Goal: Task Accomplishment & Management: Use online tool/utility

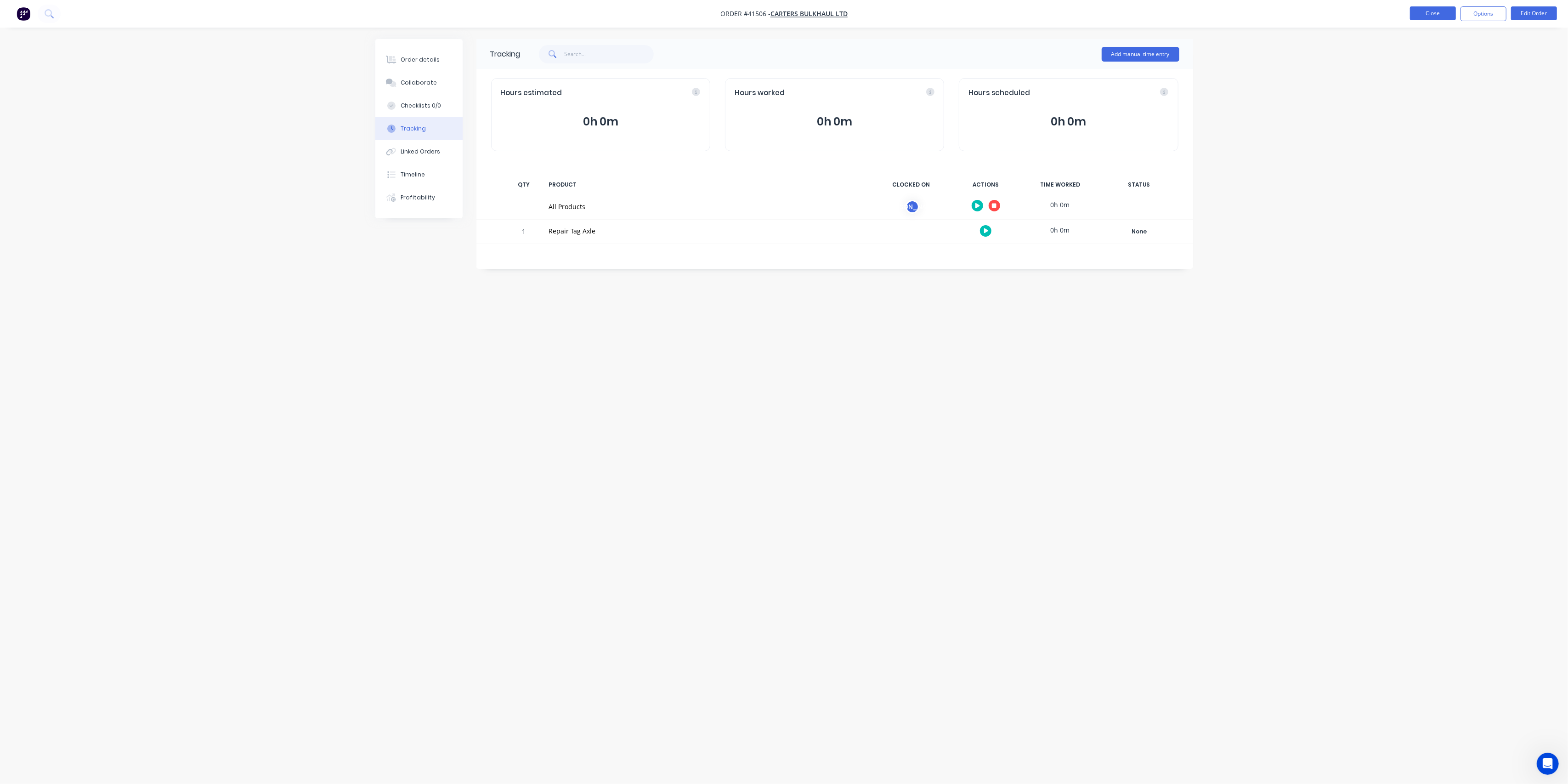
click at [1434, 8] on button "Close" at bounding box center [1433, 13] width 46 height 14
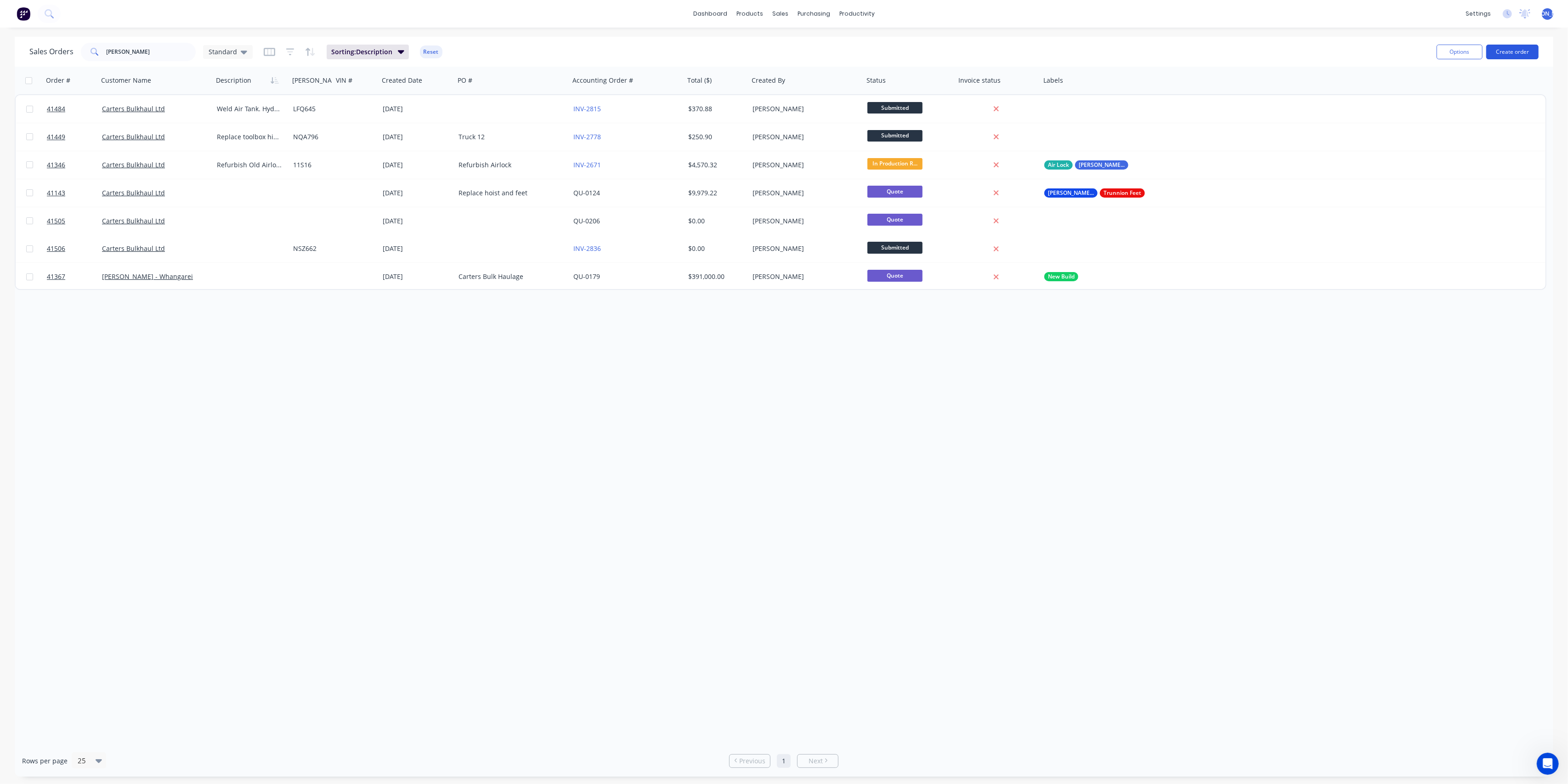
click at [1509, 49] on button "Create order" at bounding box center [1513, 52] width 52 height 15
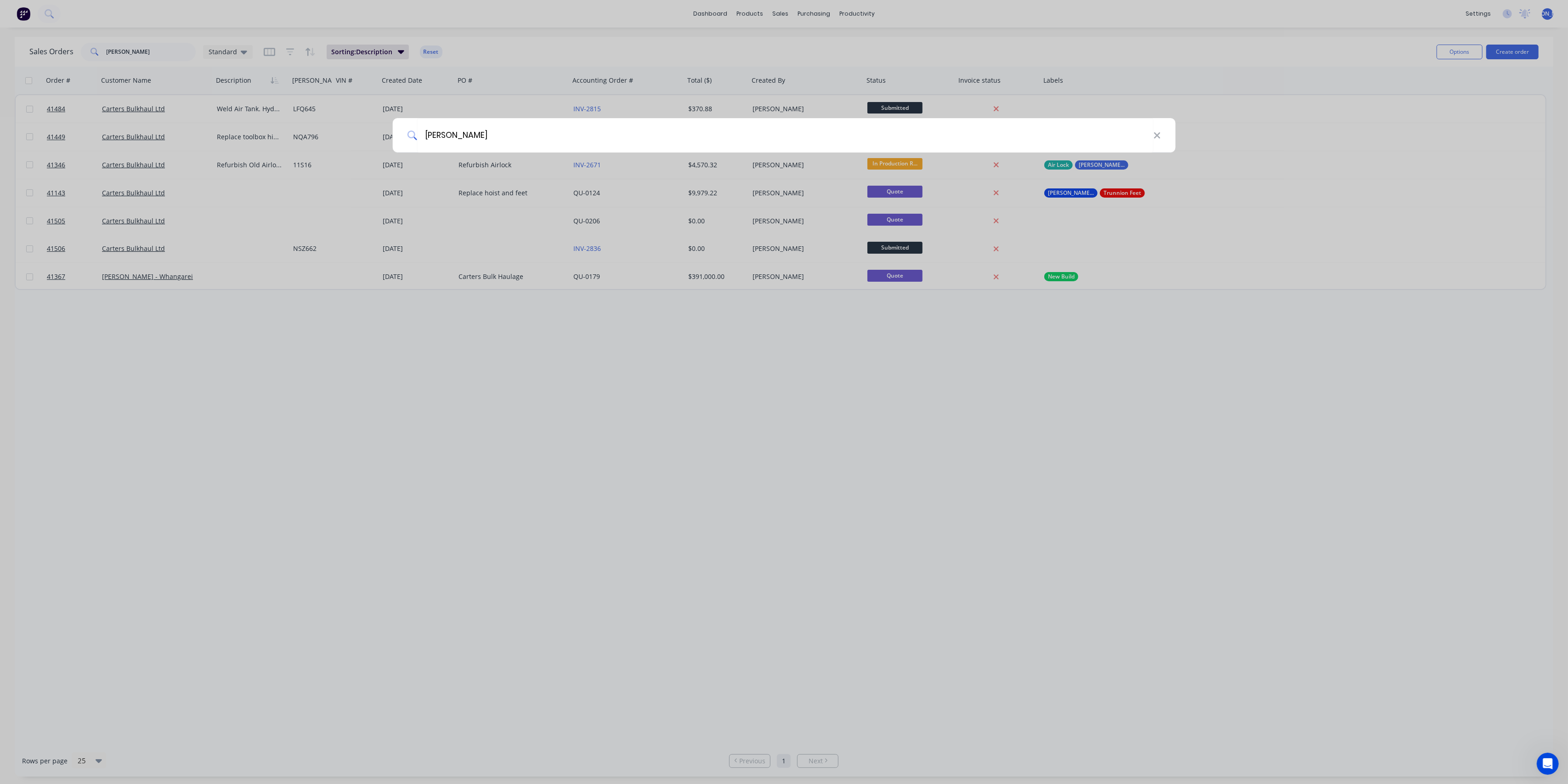
type input "[PERSON_NAME]"
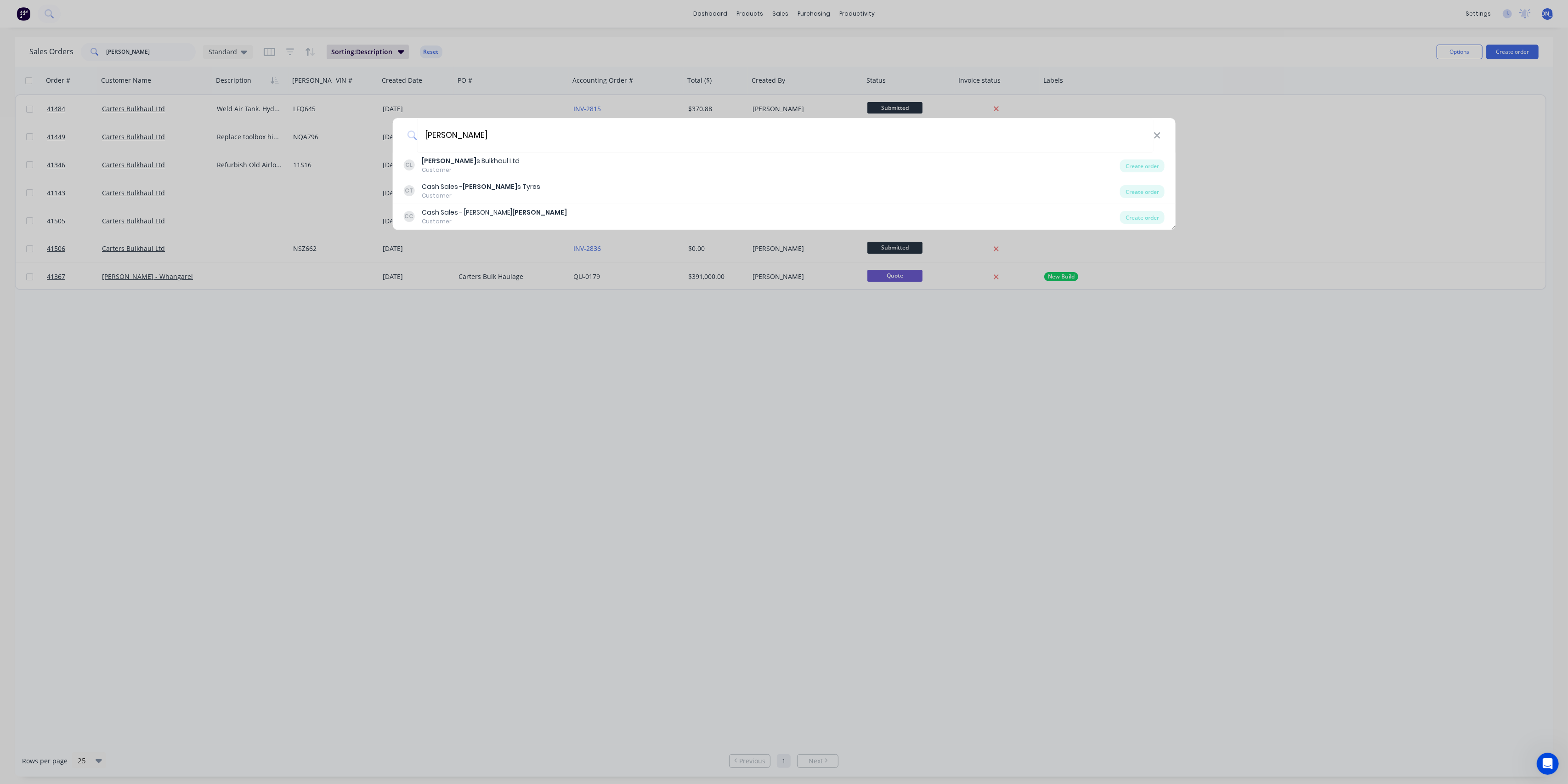
click at [458, 154] on div "[PERSON_NAME] s Bulkhaul Ltd Customer Create order" at bounding box center [784, 165] width 784 height 26
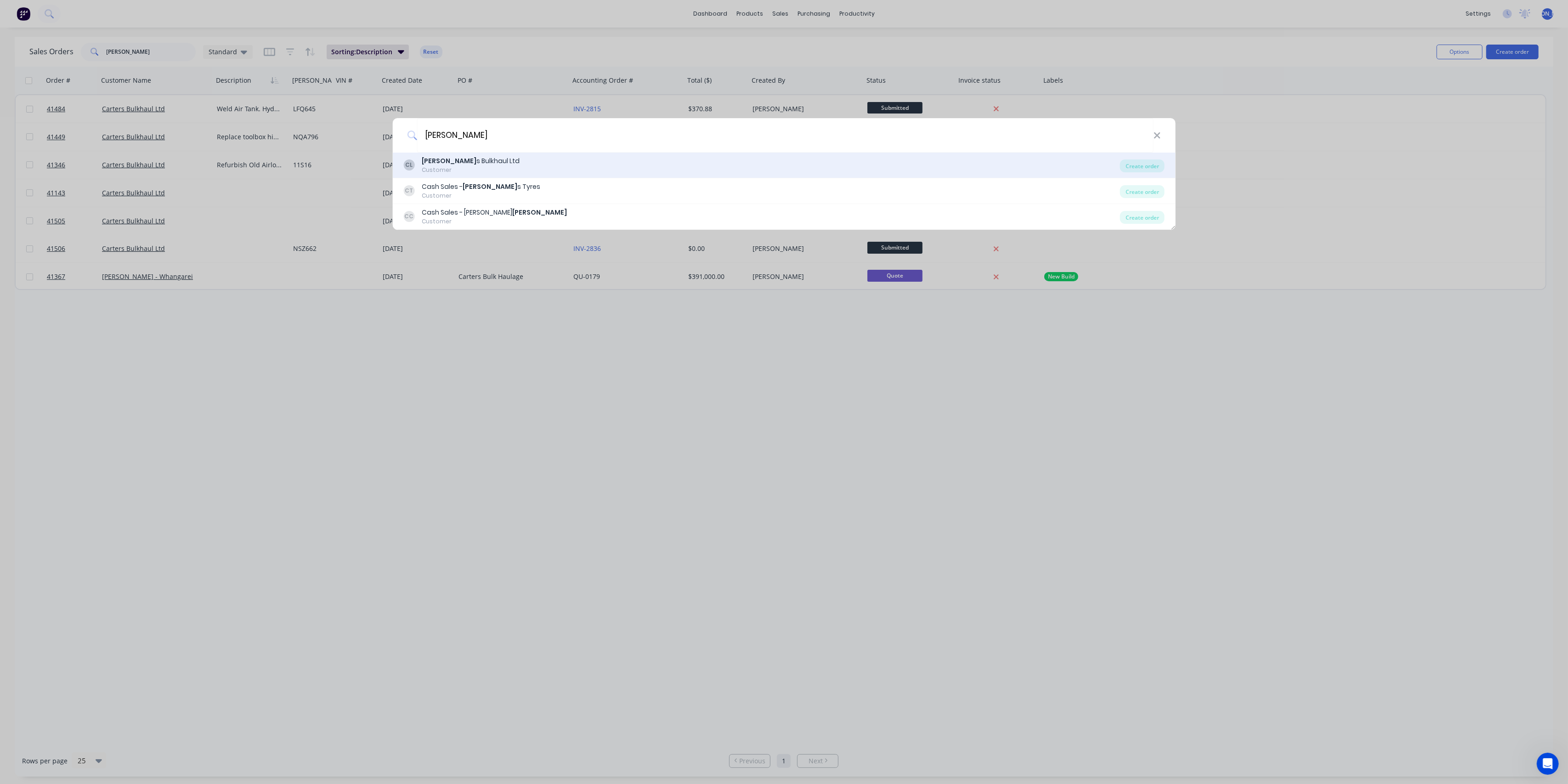
click at [468, 164] on div "[PERSON_NAME] s Bulkhaul Ltd" at bounding box center [470, 161] width 98 height 9
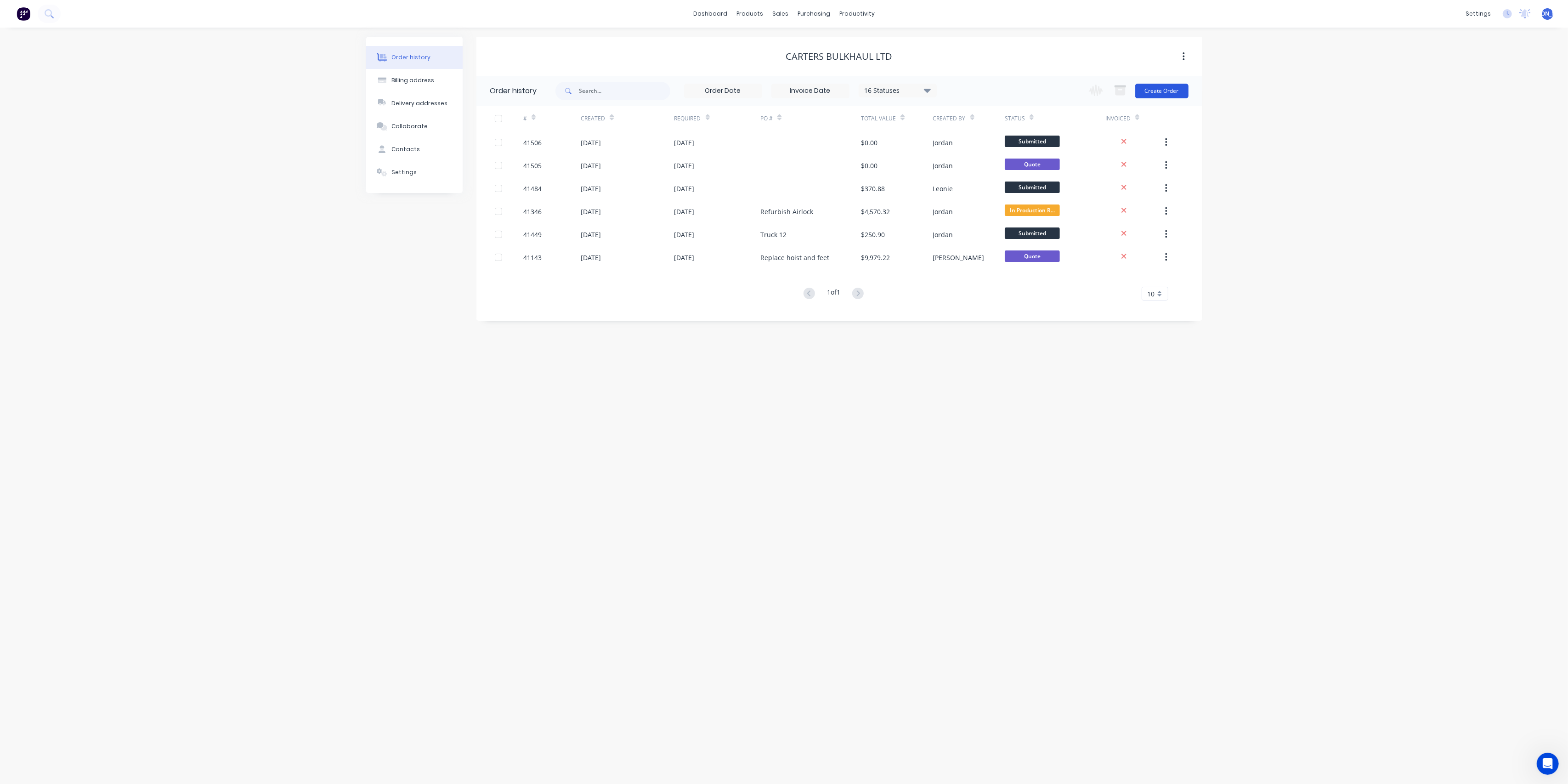
click at [1163, 90] on button "Create Order" at bounding box center [1162, 92] width 53 height 15
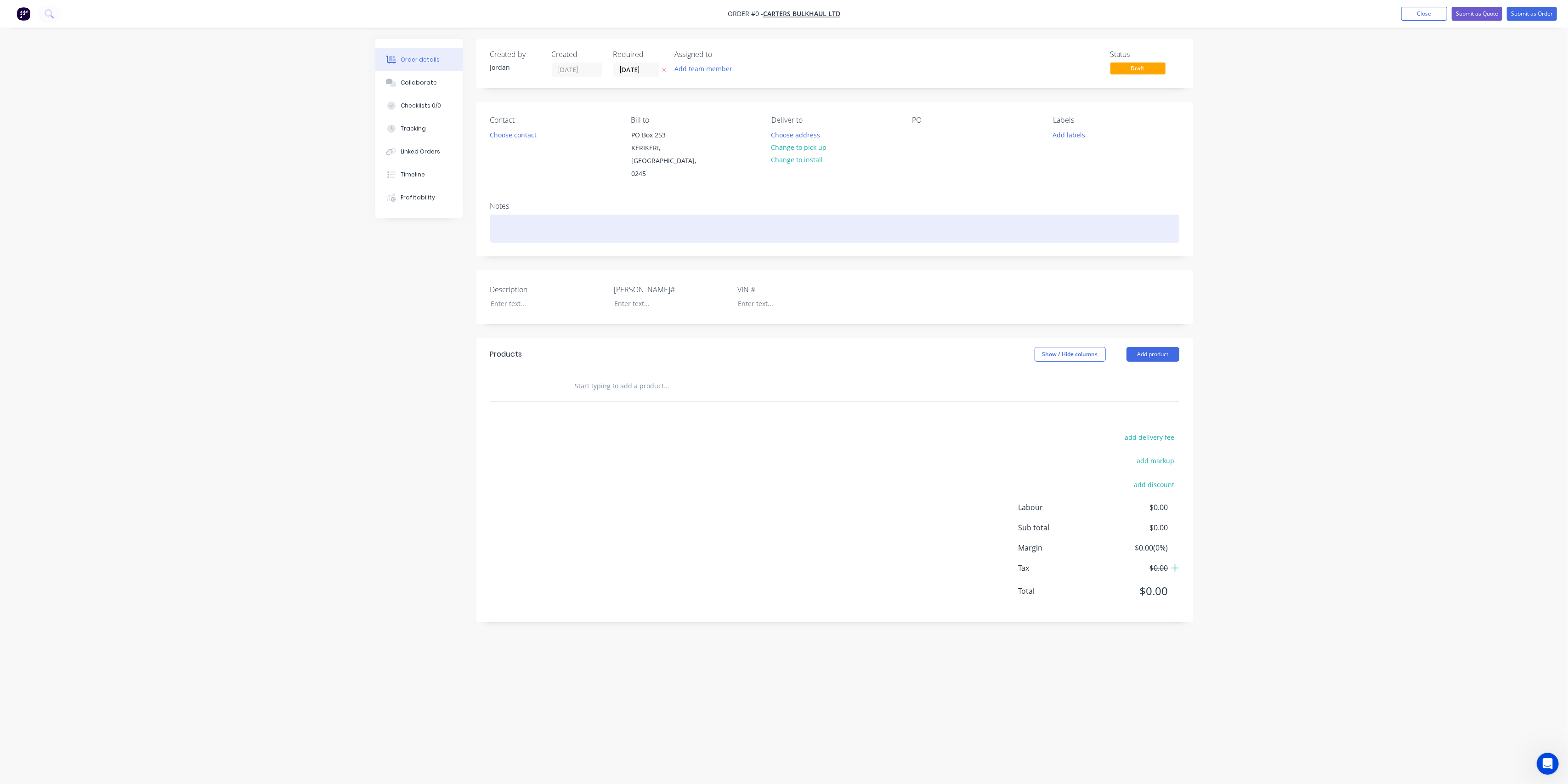
click at [520, 215] on div at bounding box center [835, 229] width 690 height 28
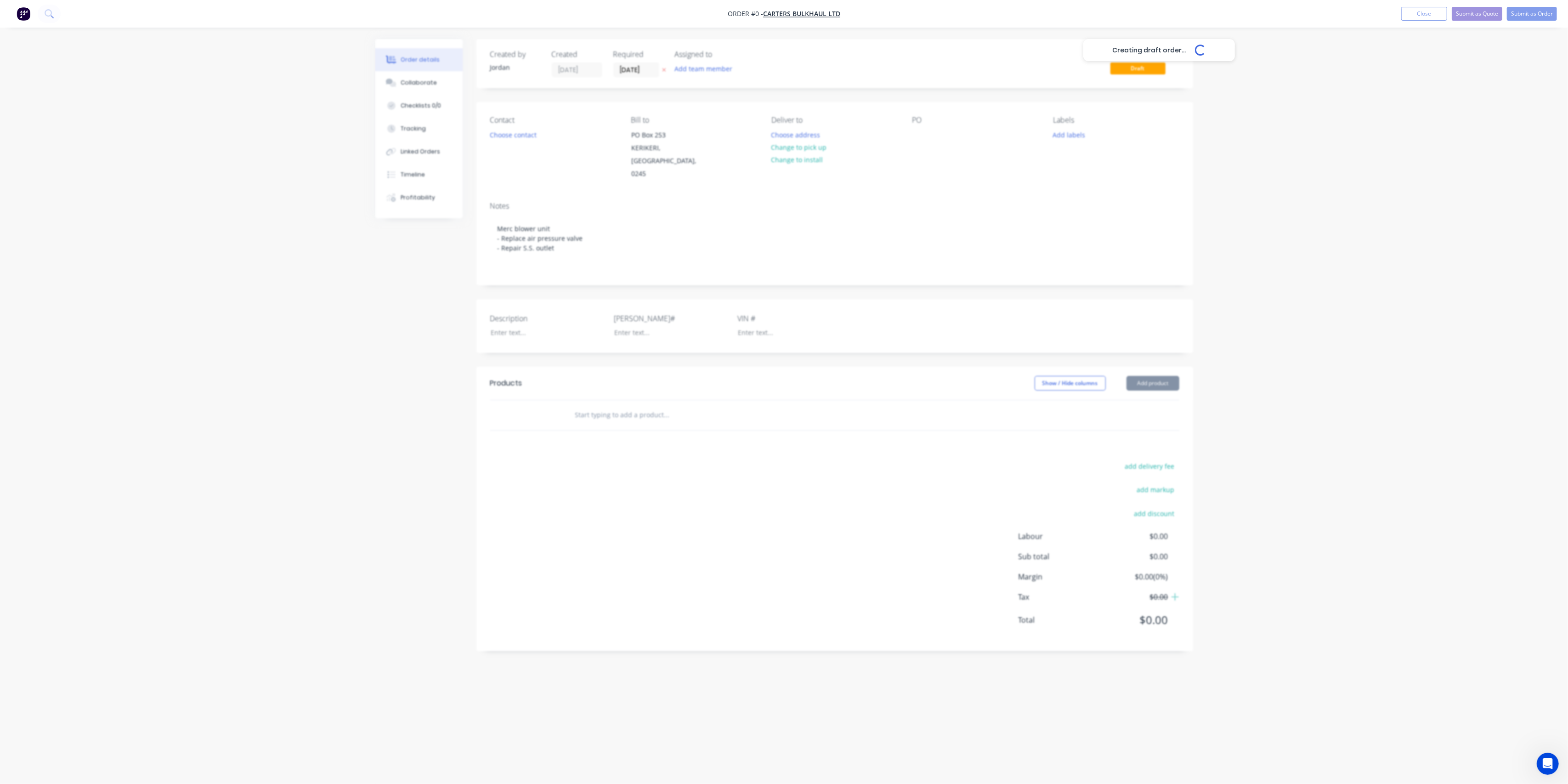
click at [597, 399] on div "Creating draft order... Loading... Order details Collaborate Checklists 0/0 Tra…" at bounding box center [784, 375] width 836 height 671
type input "R"
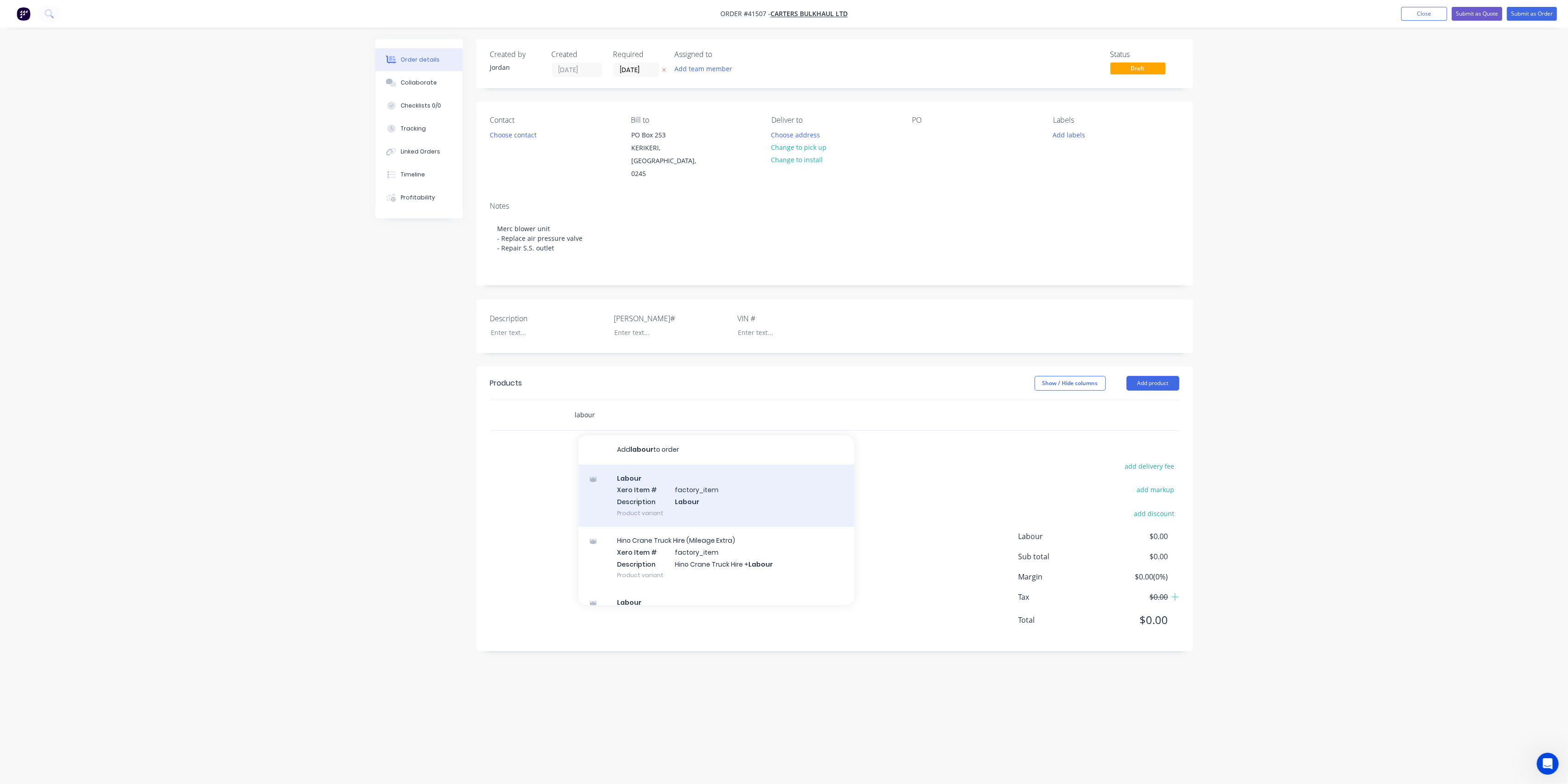
type input "labour"
click at [699, 481] on div "Labour Xero Item # factory_item Description Labour Product variant" at bounding box center [716, 495] width 276 height 62
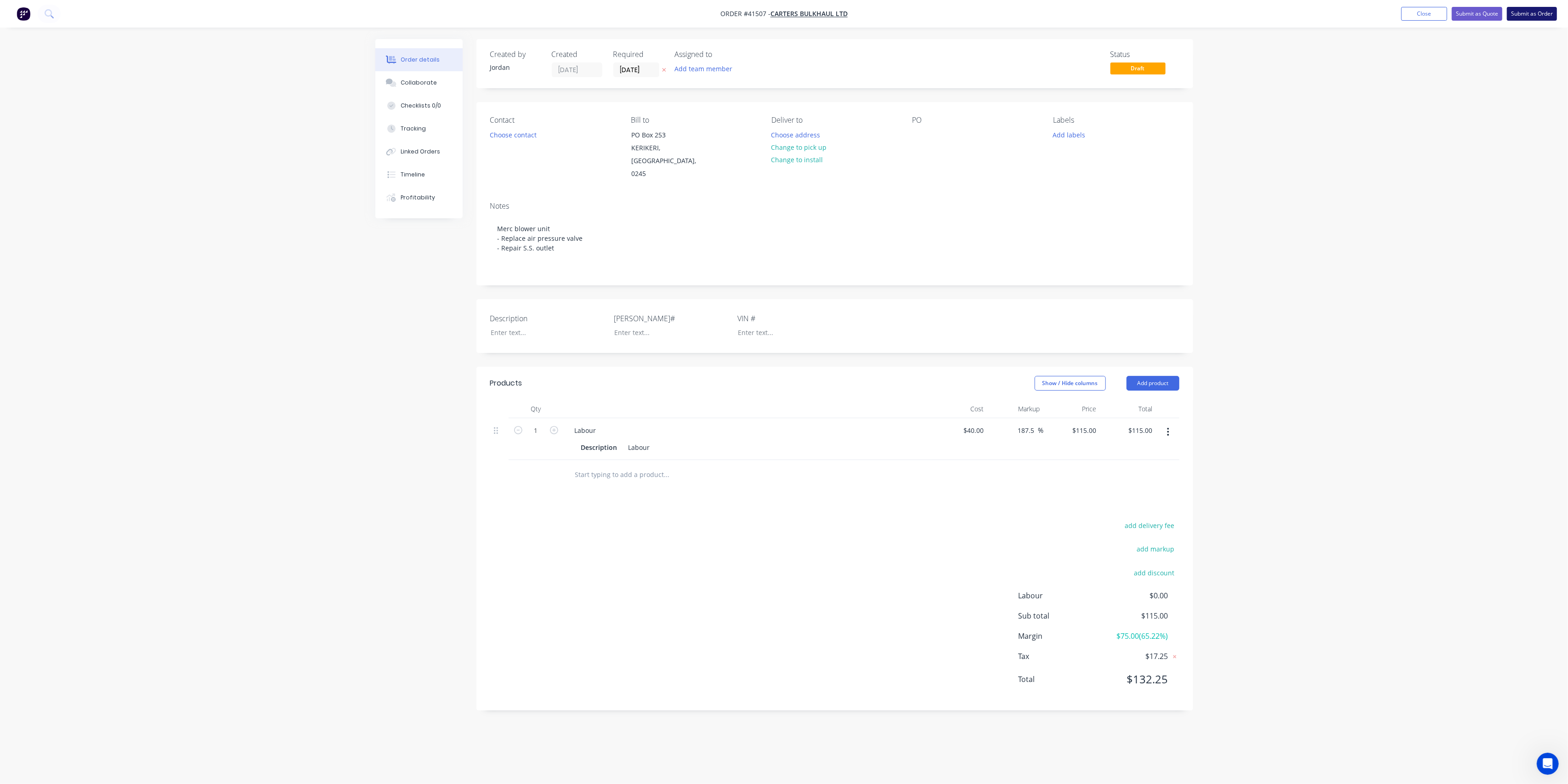
click at [1544, 13] on button "Submit as Order" at bounding box center [1532, 13] width 50 height 14
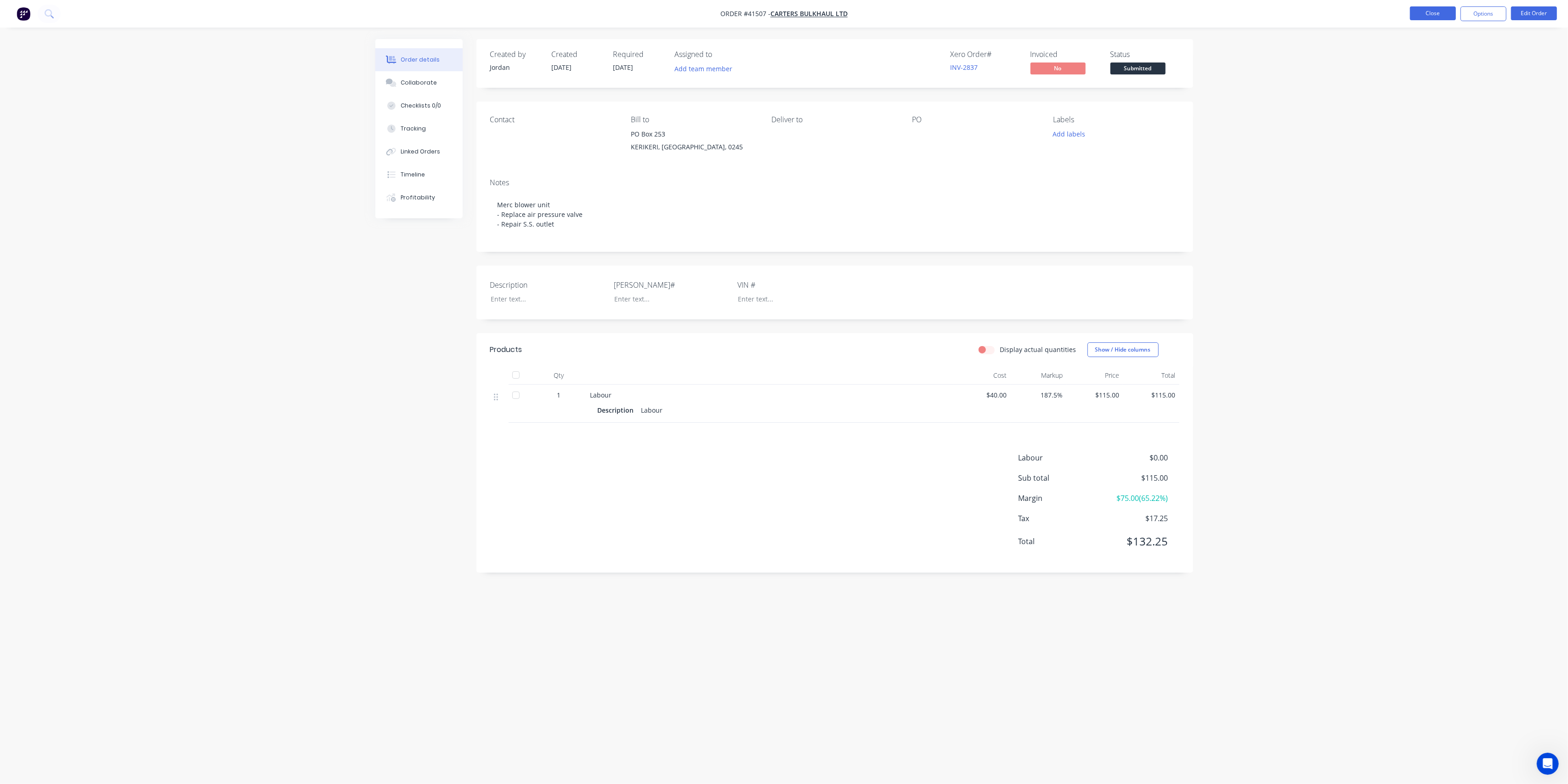
click at [1428, 15] on button "Close" at bounding box center [1433, 13] width 46 height 14
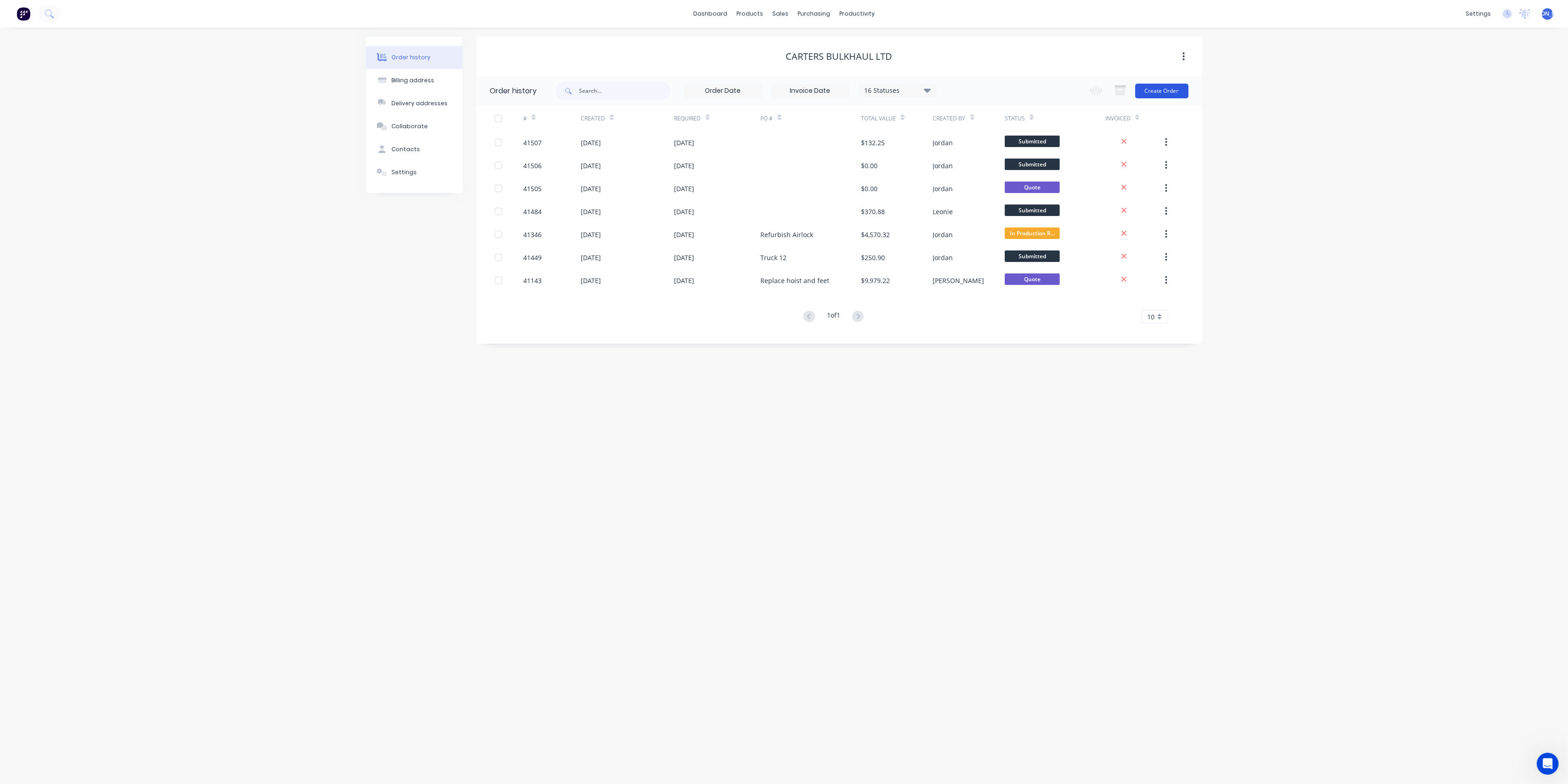
click at [1177, 86] on button "Create Order" at bounding box center [1162, 92] width 53 height 15
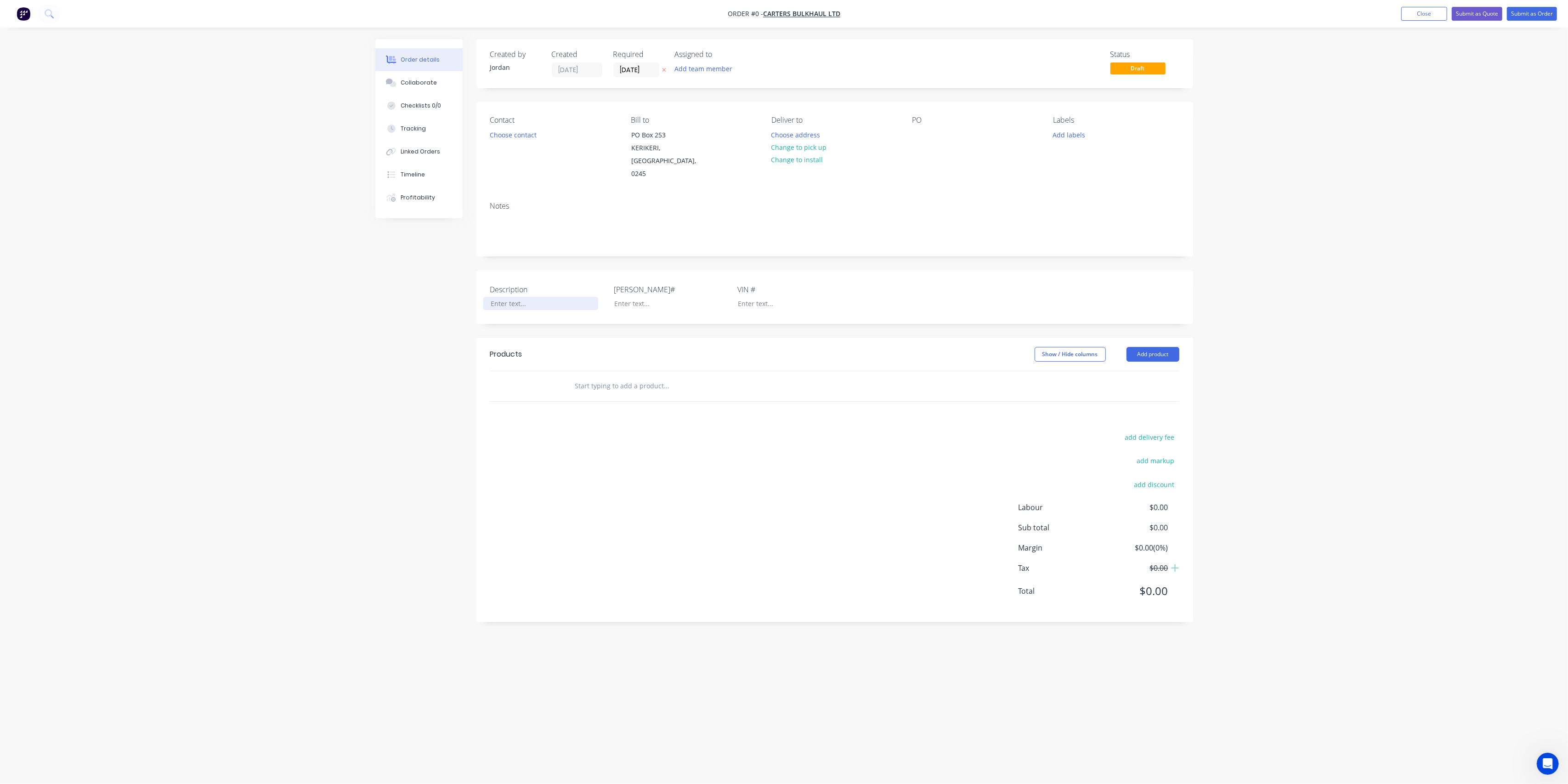
click at [530, 297] on div at bounding box center [540, 304] width 115 height 13
click at [516, 297] on div at bounding box center [540, 308] width 115 height 23
click at [564, 275] on div "Order details Collaborate Checklists 0/0 Tracking Linked Orders Timeline Profit…" at bounding box center [784, 375] width 836 height 671
drag, startPoint x: 564, startPoint y: 299, endPoint x: 566, endPoint y: 292, distance: 7.3
click at [564, 298] on div "Description [PERSON_NAME]# VIN #" at bounding box center [834, 297] width 717 height 54
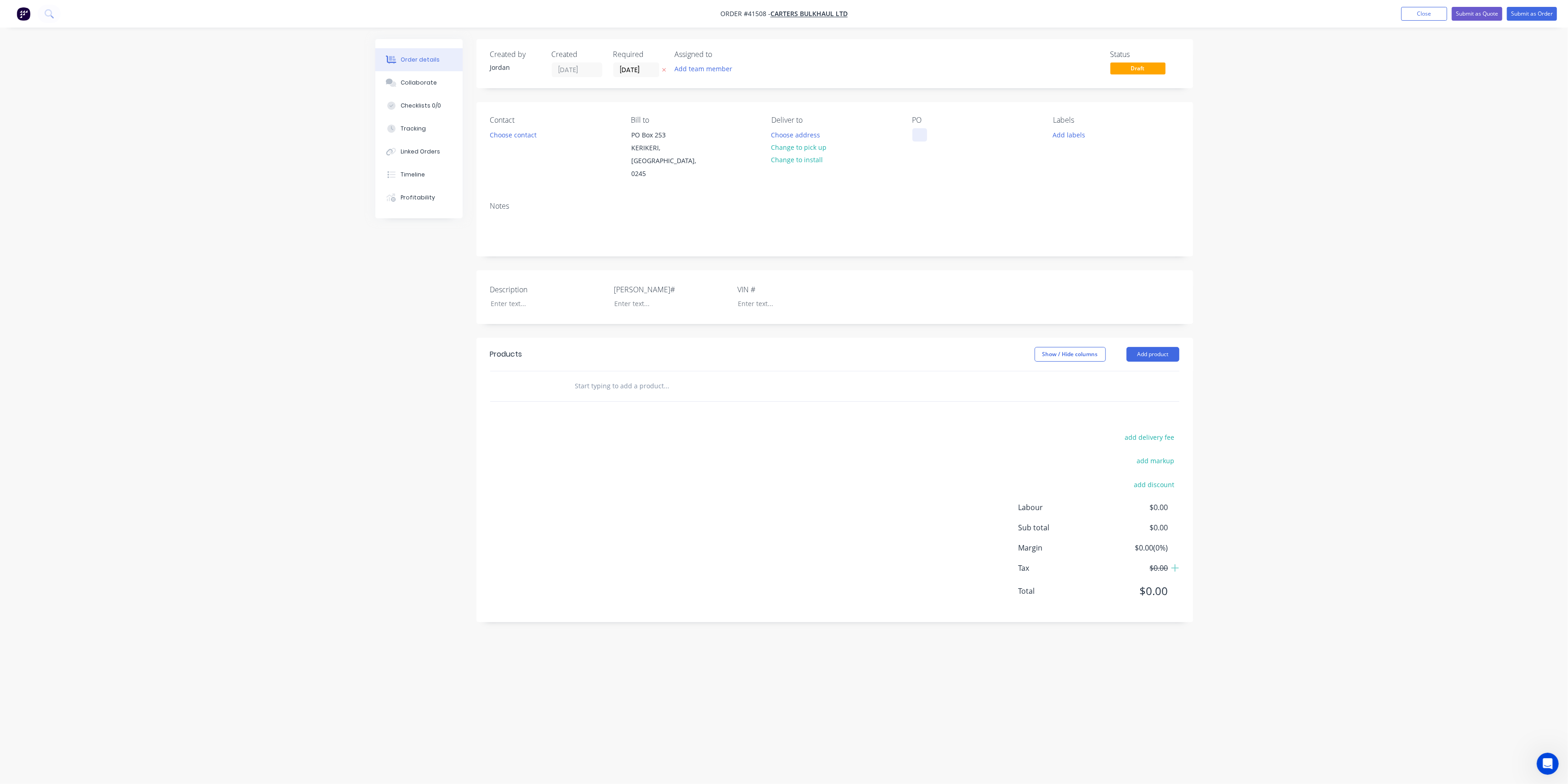
drag, startPoint x: 916, startPoint y: 134, endPoint x: 923, endPoint y: 128, distance: 9.2
click at [916, 133] on div at bounding box center [920, 135] width 15 height 13
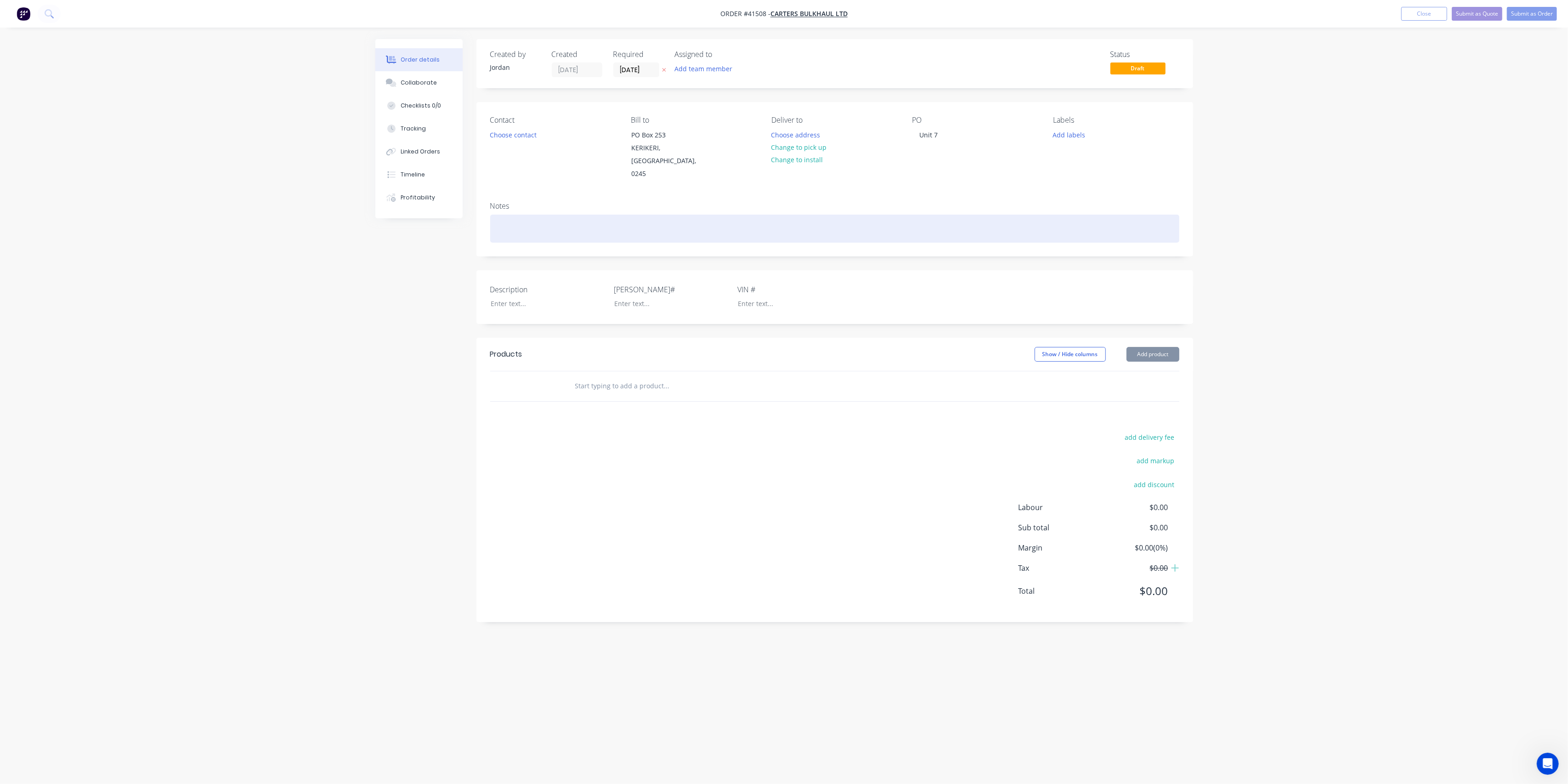
click at [883, 215] on div at bounding box center [835, 229] width 690 height 28
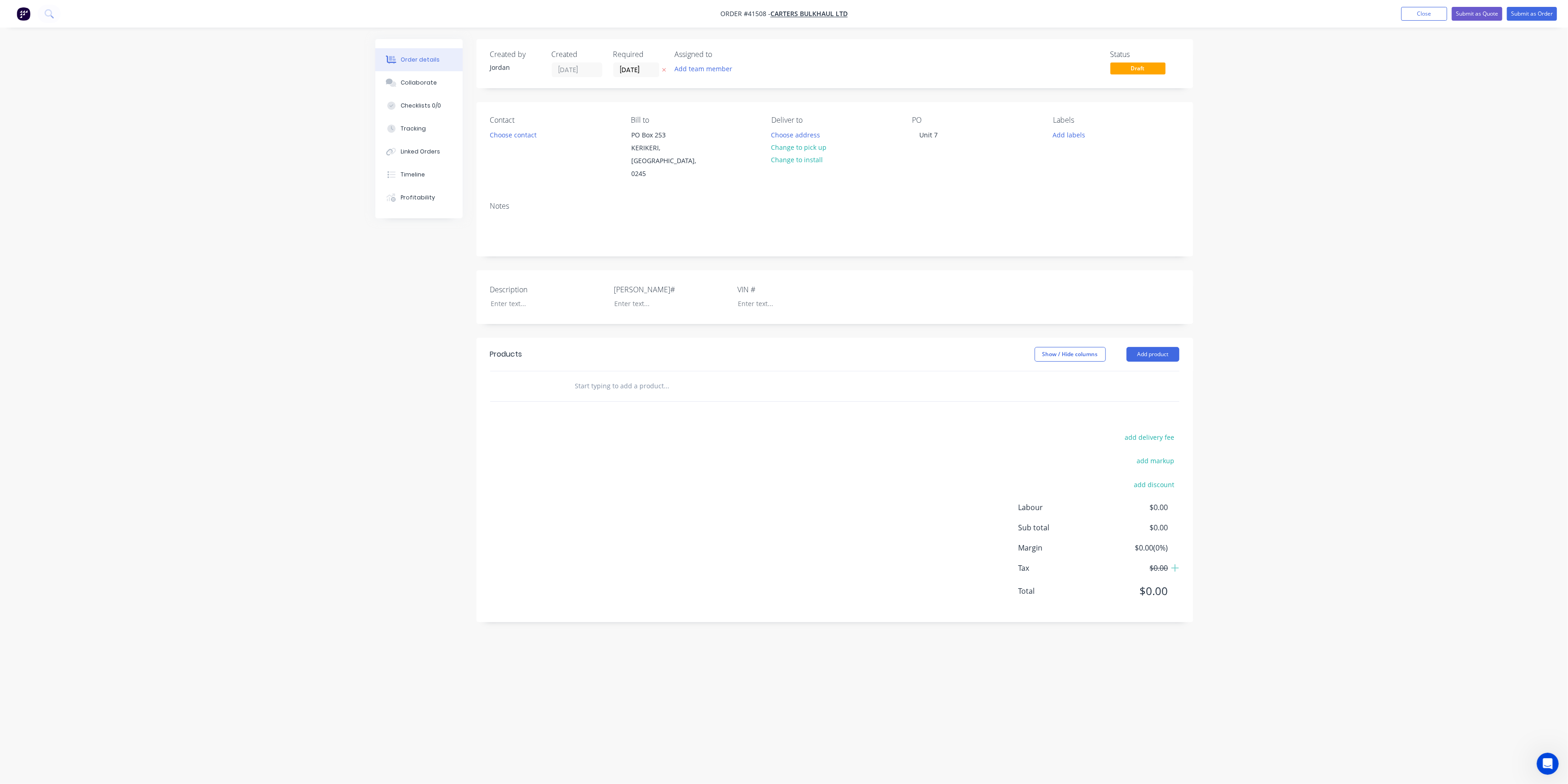
click at [870, 377] on div at bounding box center [729, 386] width 323 height 19
click at [640, 377] on input "text" at bounding box center [666, 386] width 184 height 19
type input "Labour"
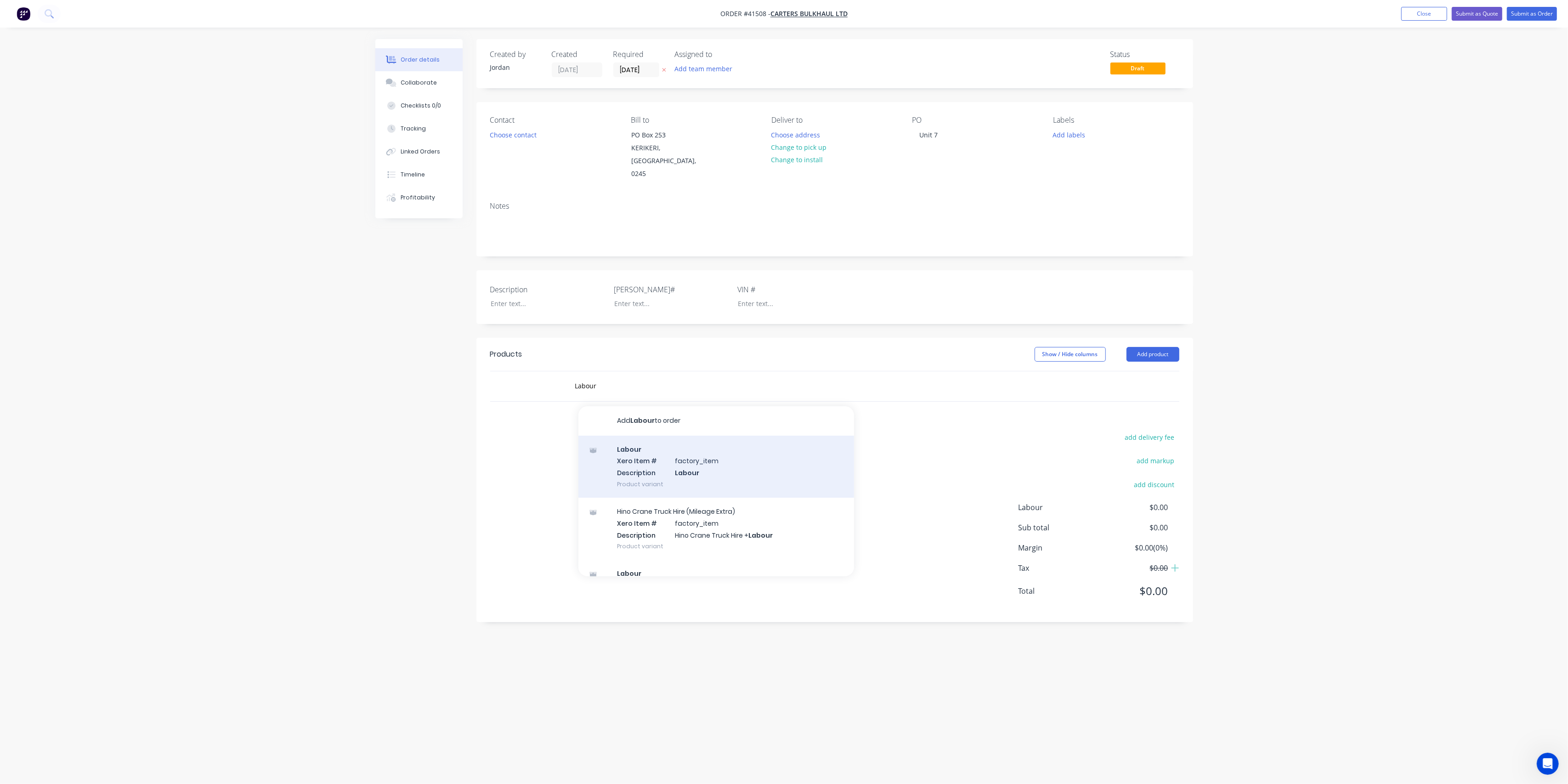
click at [666, 447] on div "Labour Xero Item # factory_item Description Labour Product variant" at bounding box center [716, 466] width 276 height 62
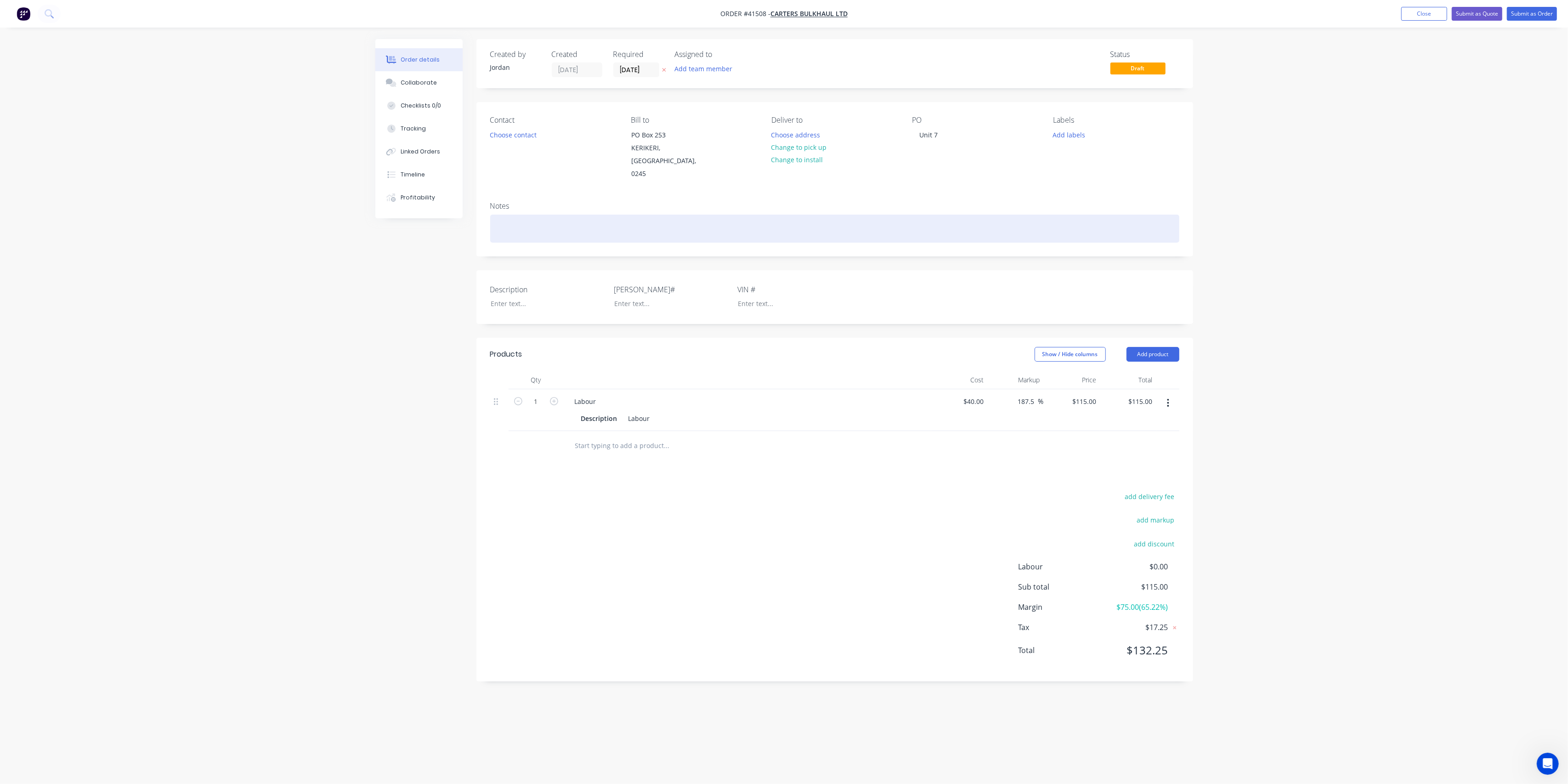
click at [528, 218] on div at bounding box center [835, 229] width 690 height 28
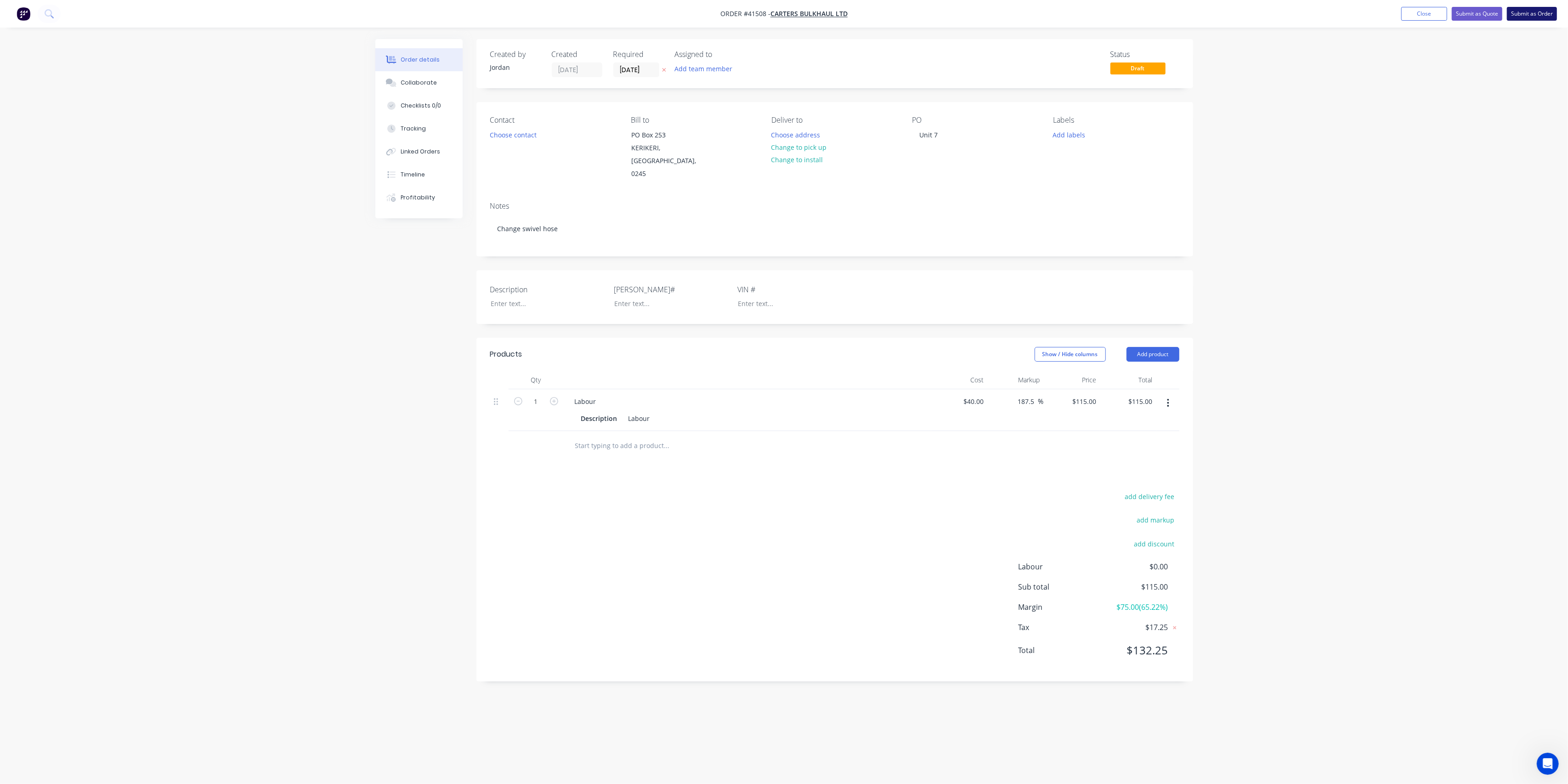
click at [1527, 10] on button "Submit as Order" at bounding box center [1532, 13] width 50 height 14
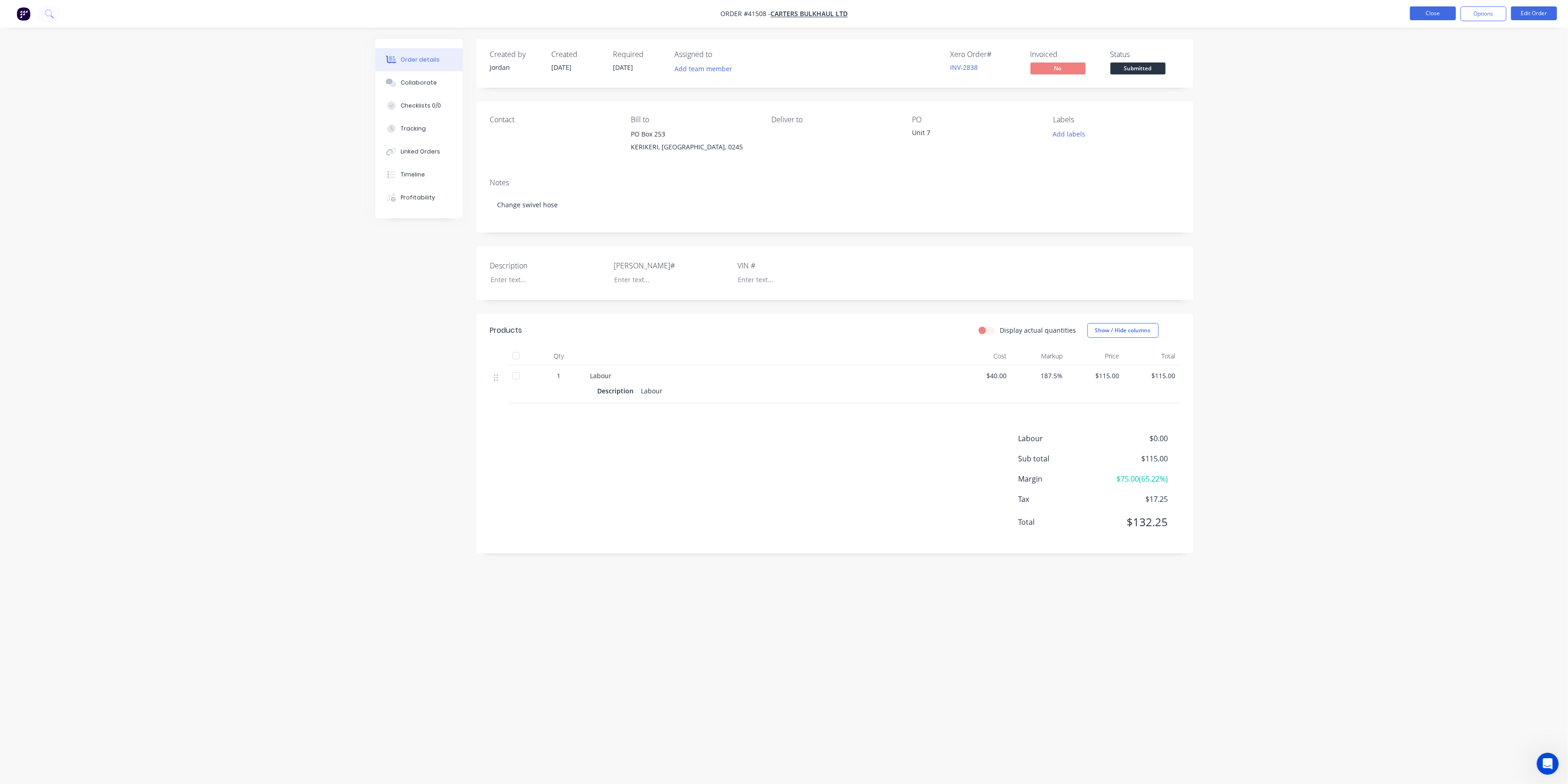
click at [1423, 17] on button "Close" at bounding box center [1433, 13] width 46 height 14
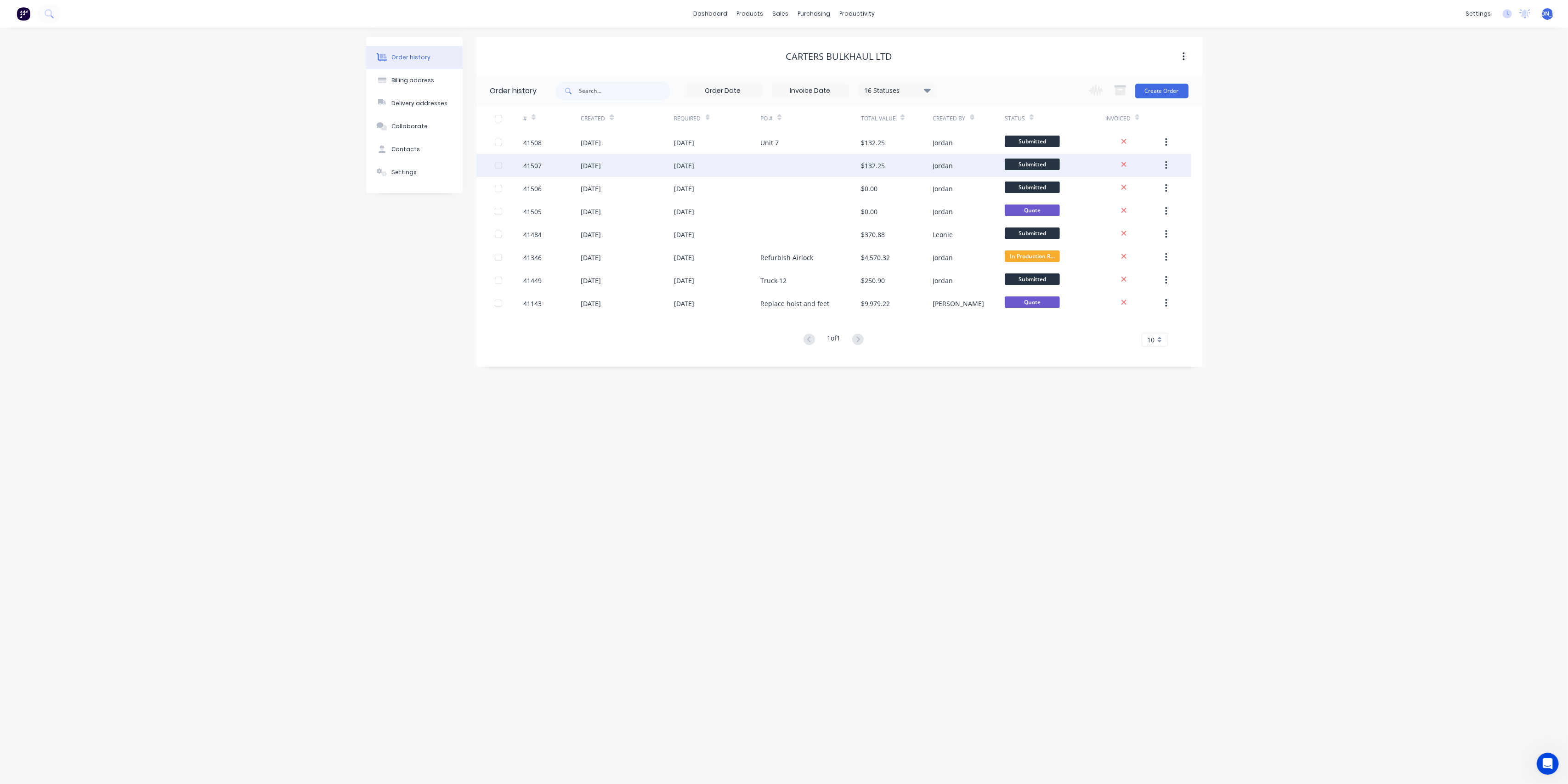
click at [764, 169] on div at bounding box center [811, 165] width 101 height 23
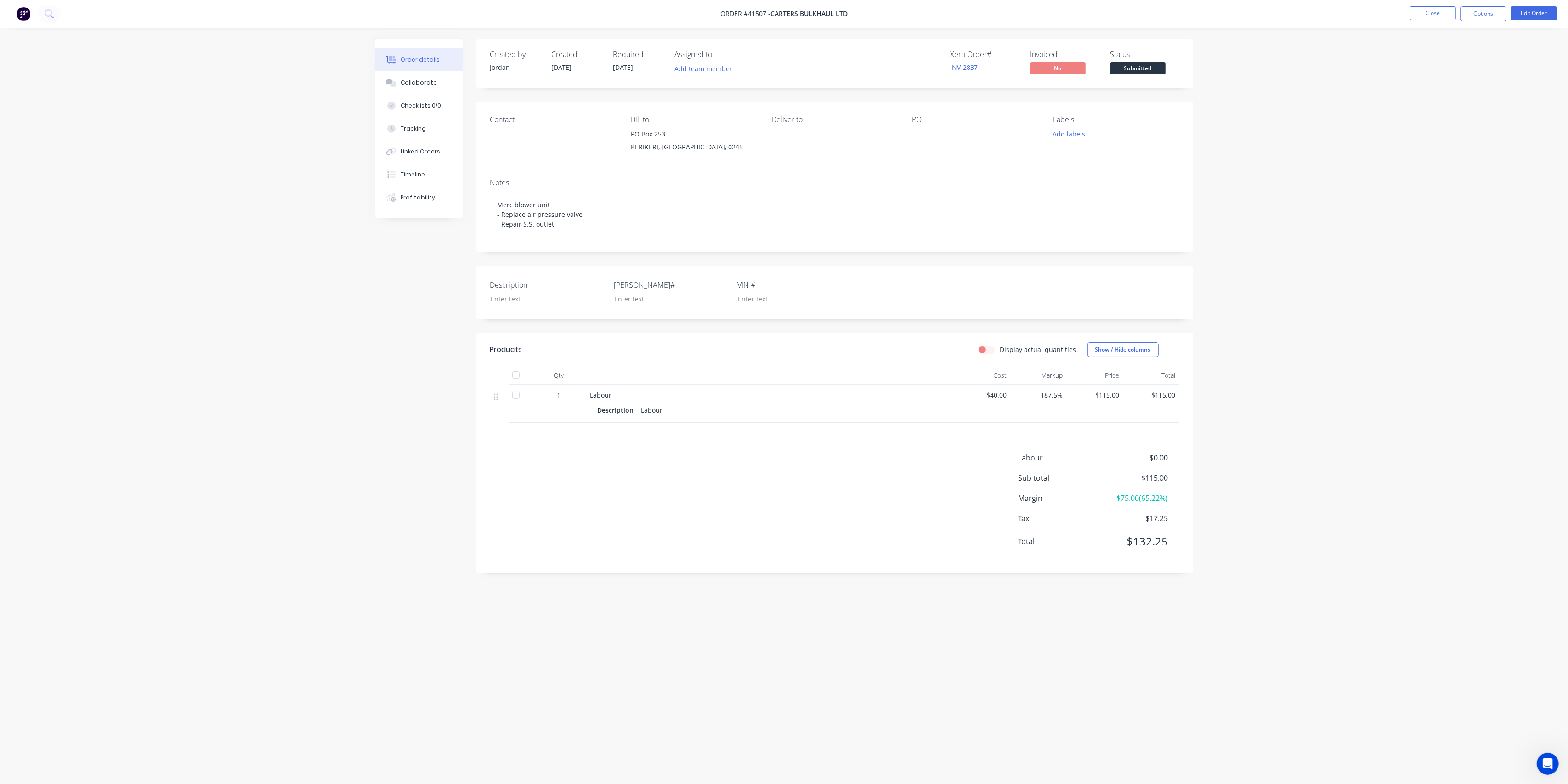
click at [911, 134] on div "Contact [PERSON_NAME] to [STREET_ADDRESS] Deliver to PO Labels Add labels" at bounding box center [834, 136] width 717 height 69
click at [1528, 12] on button "Edit Order" at bounding box center [1534, 13] width 46 height 14
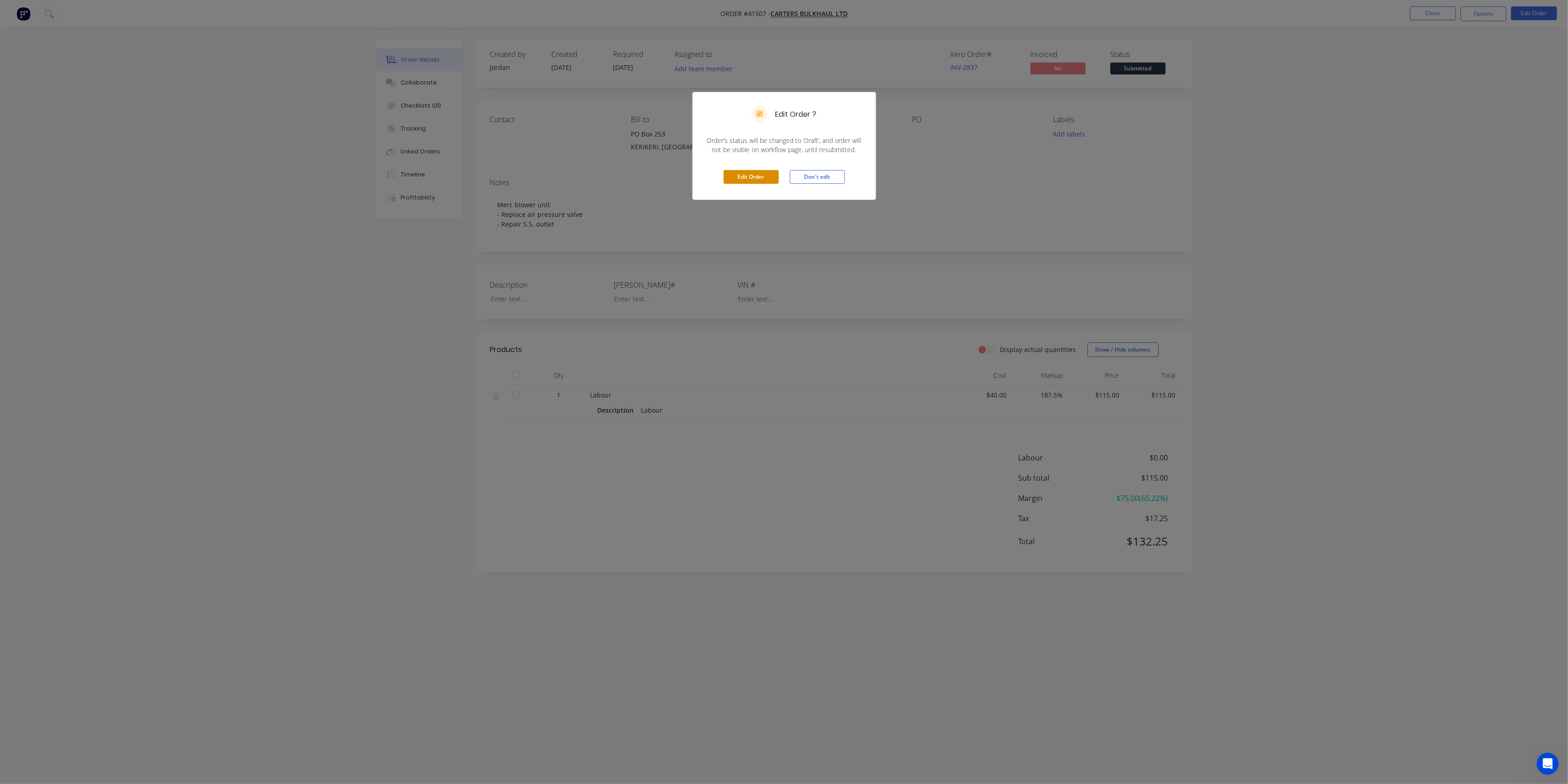
click at [758, 173] on button "Edit Order" at bounding box center [751, 177] width 55 height 14
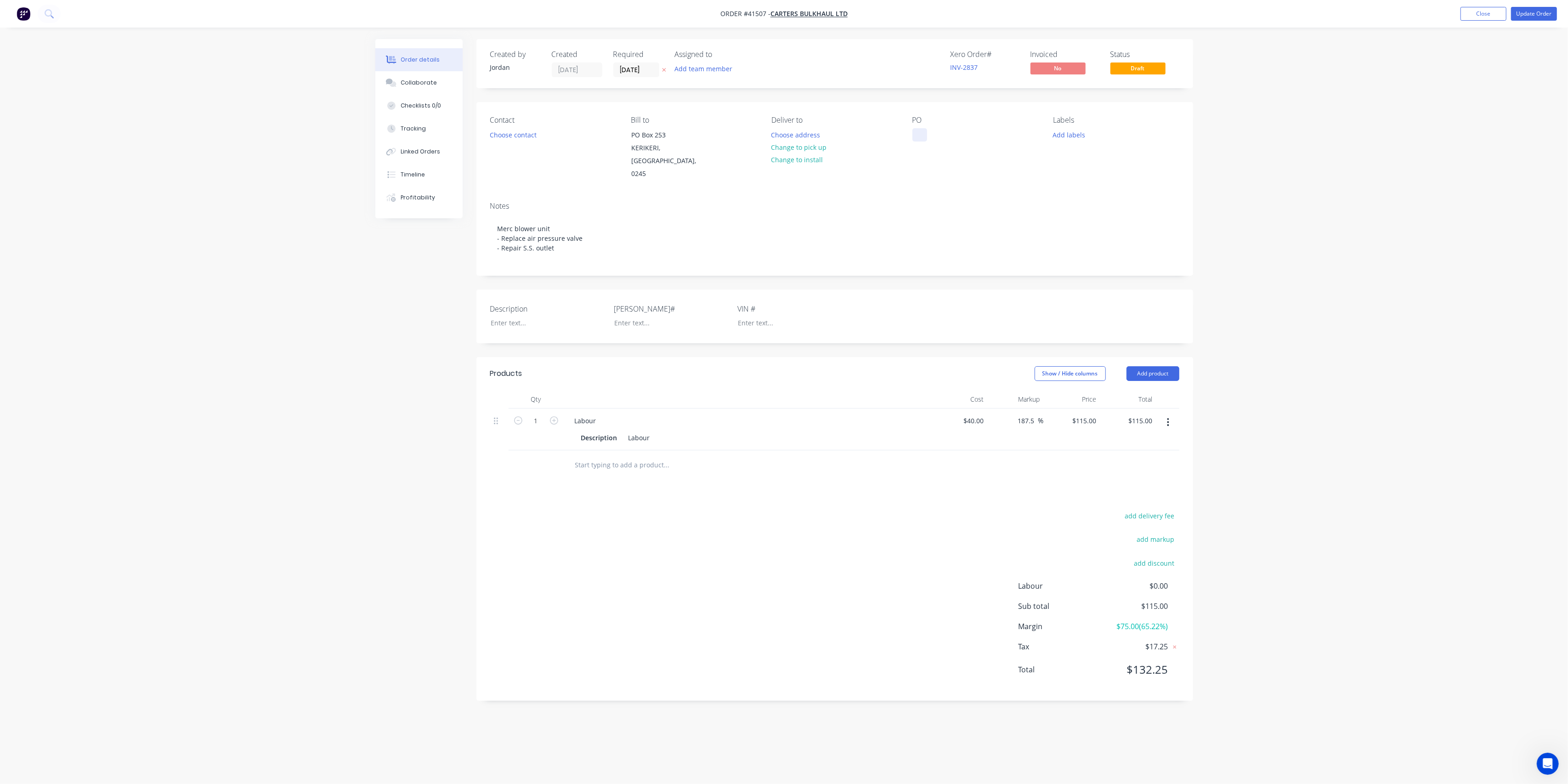
drag, startPoint x: 917, startPoint y: 140, endPoint x: 921, endPoint y: 136, distance: 5.7
click at [918, 139] on div at bounding box center [920, 135] width 15 height 13
click at [1008, 197] on div "Notes Merc blower unit - Replace air pressure valve - Repair S.S. outlet" at bounding box center [834, 235] width 717 height 81
click at [1535, 17] on button "Update Order" at bounding box center [1534, 13] width 46 height 14
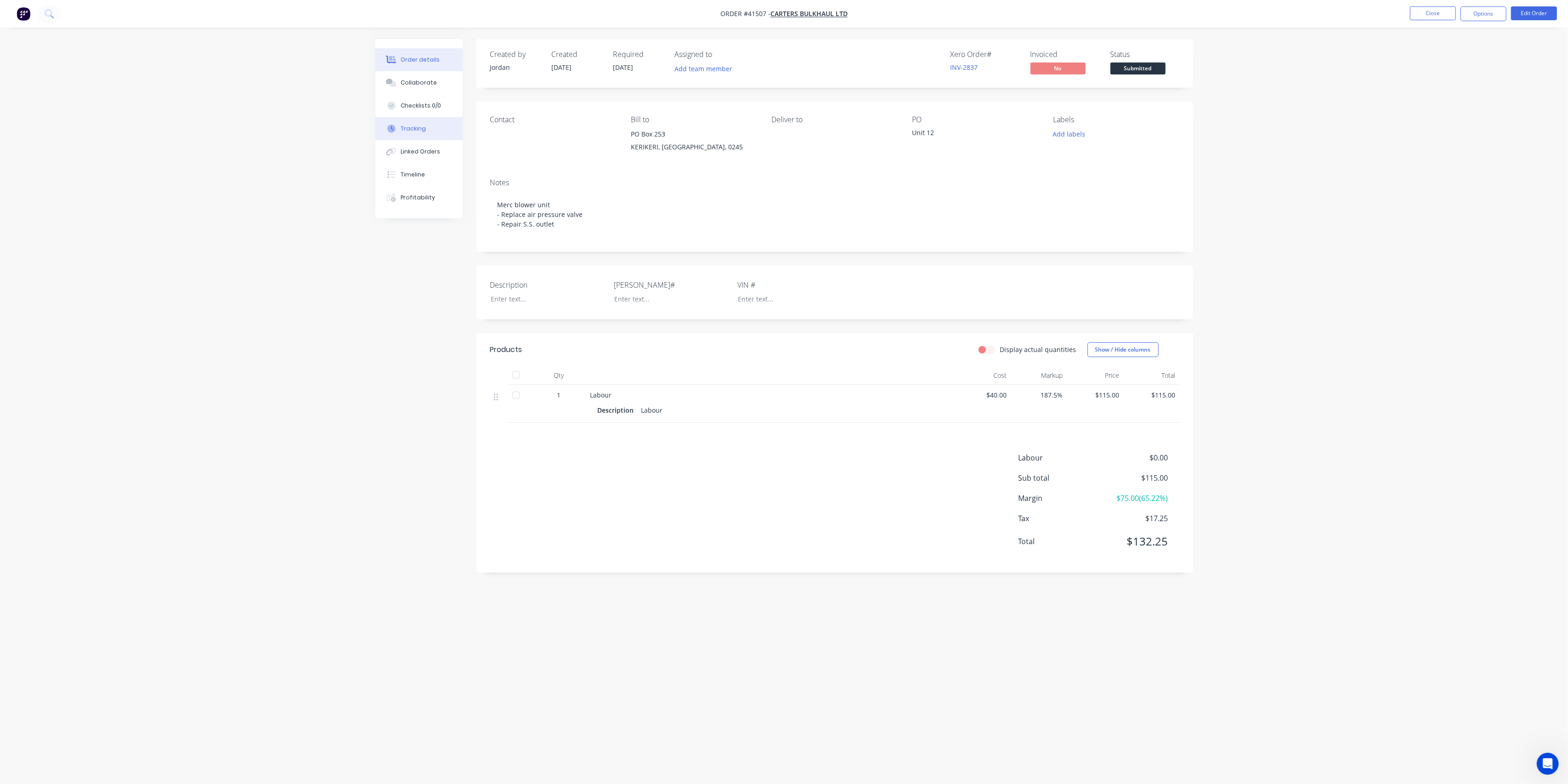
click at [413, 135] on button "Tracking" at bounding box center [419, 128] width 87 height 23
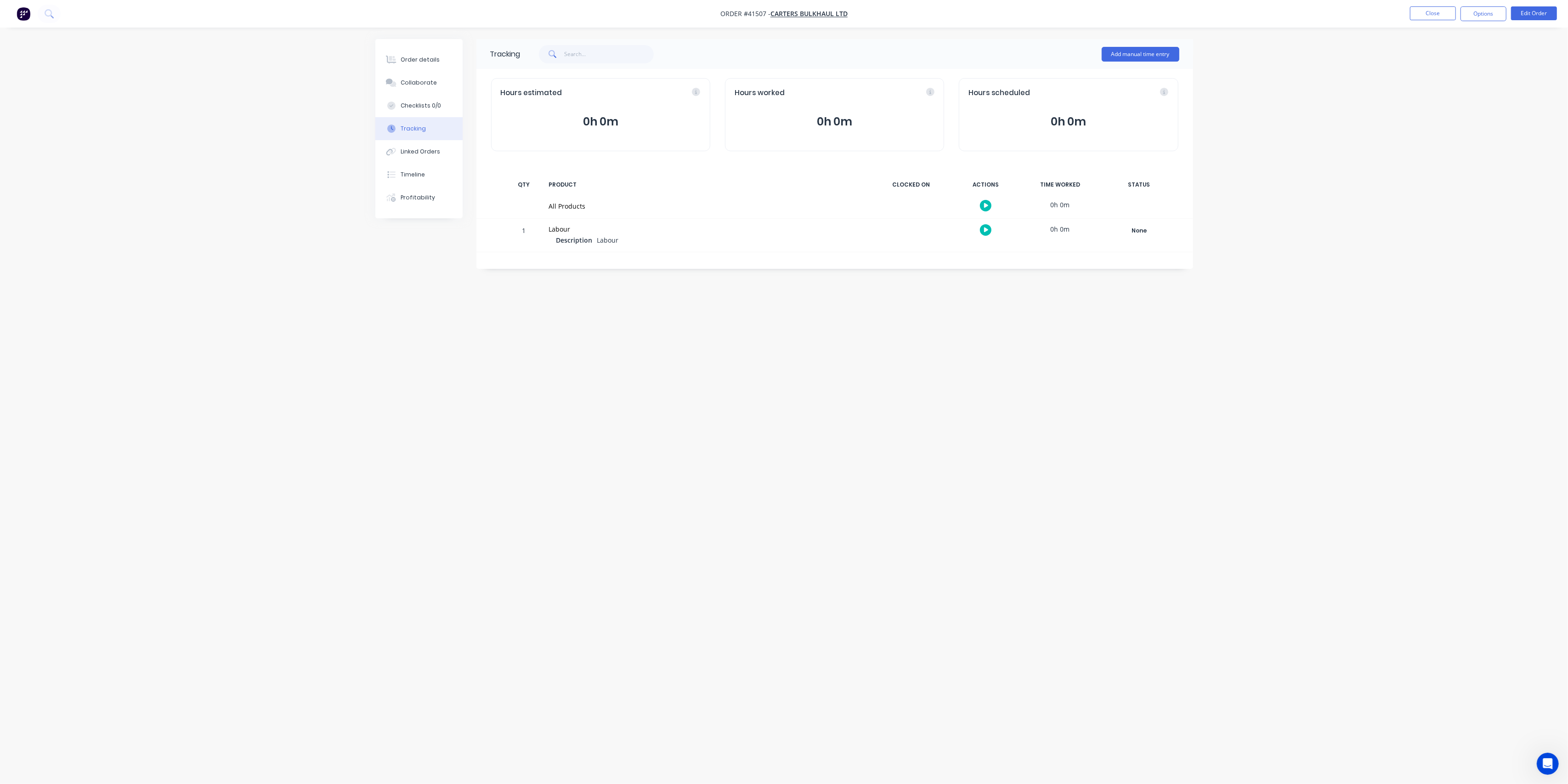
click at [984, 206] on icon "button" at bounding box center [986, 206] width 5 height 6
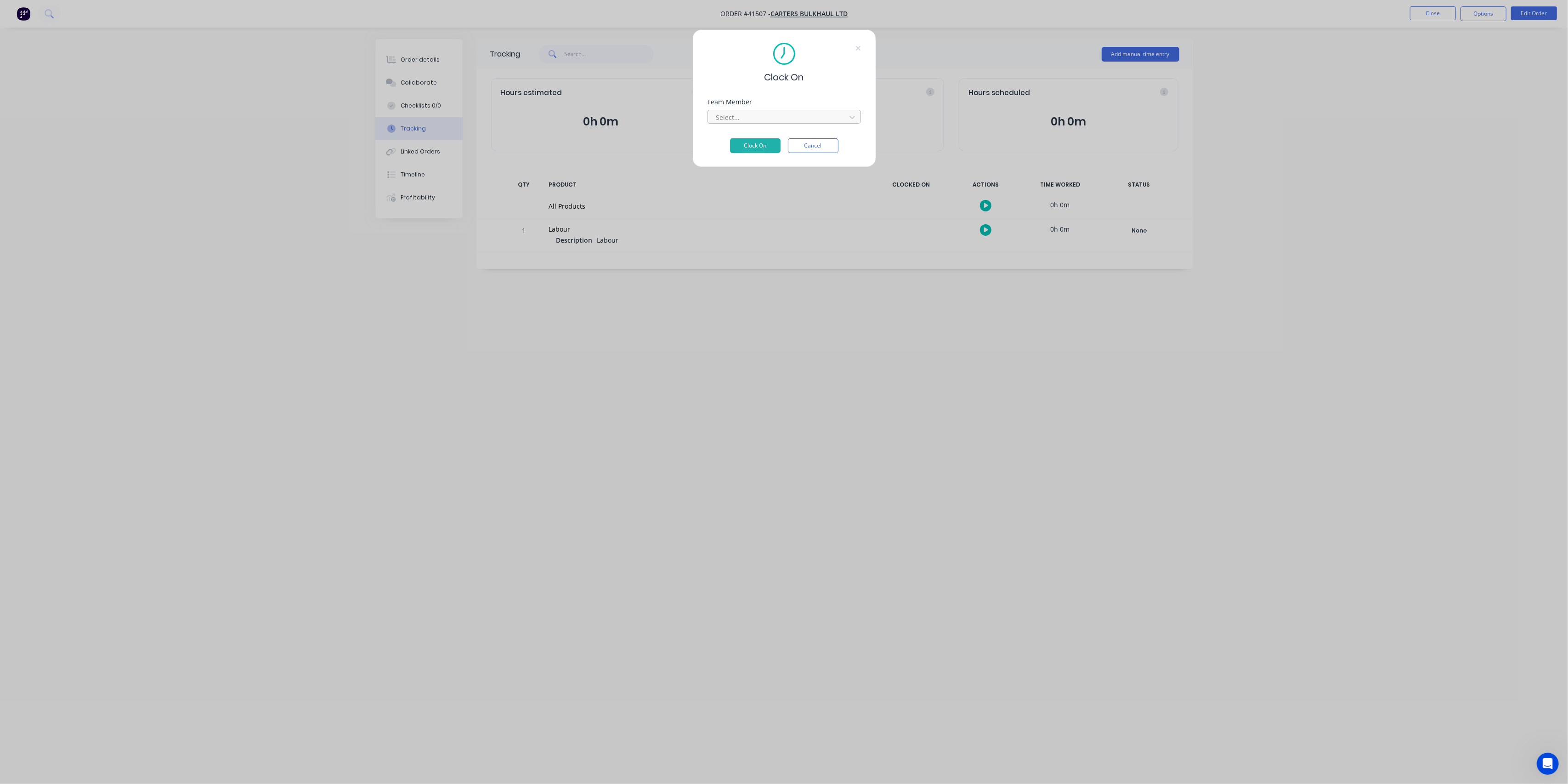
click at [789, 116] on div at bounding box center [778, 118] width 126 height 11
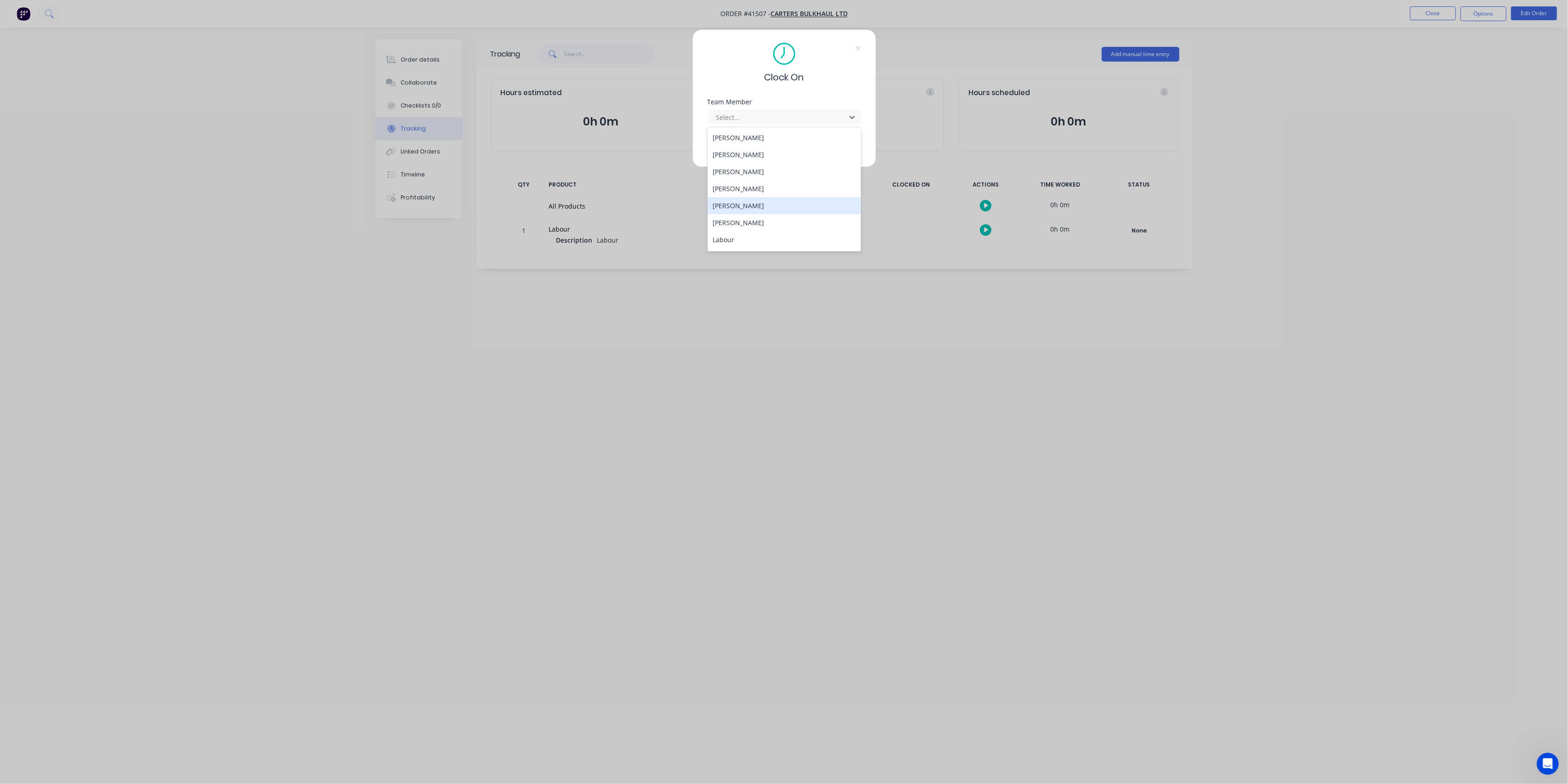
click at [784, 200] on div "[PERSON_NAME]" at bounding box center [784, 206] width 153 height 17
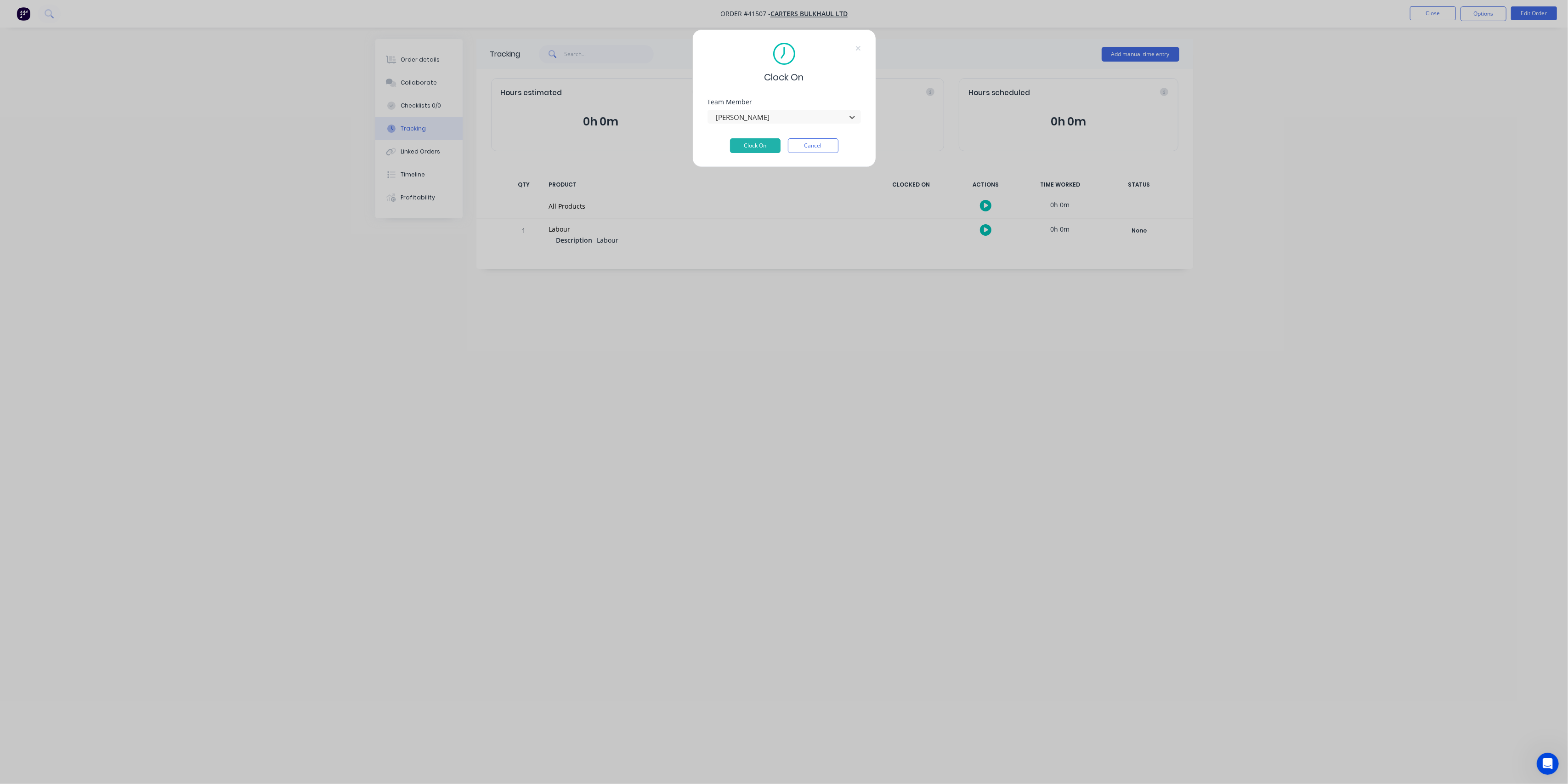
click at [761, 138] on div "Team Member option [PERSON_NAME], selected. [PERSON_NAME]" at bounding box center [784, 119] width 153 height 39
click at [761, 144] on button "Clock On" at bounding box center [755, 146] width 50 height 15
